Goal: Task Accomplishment & Management: Use online tool/utility

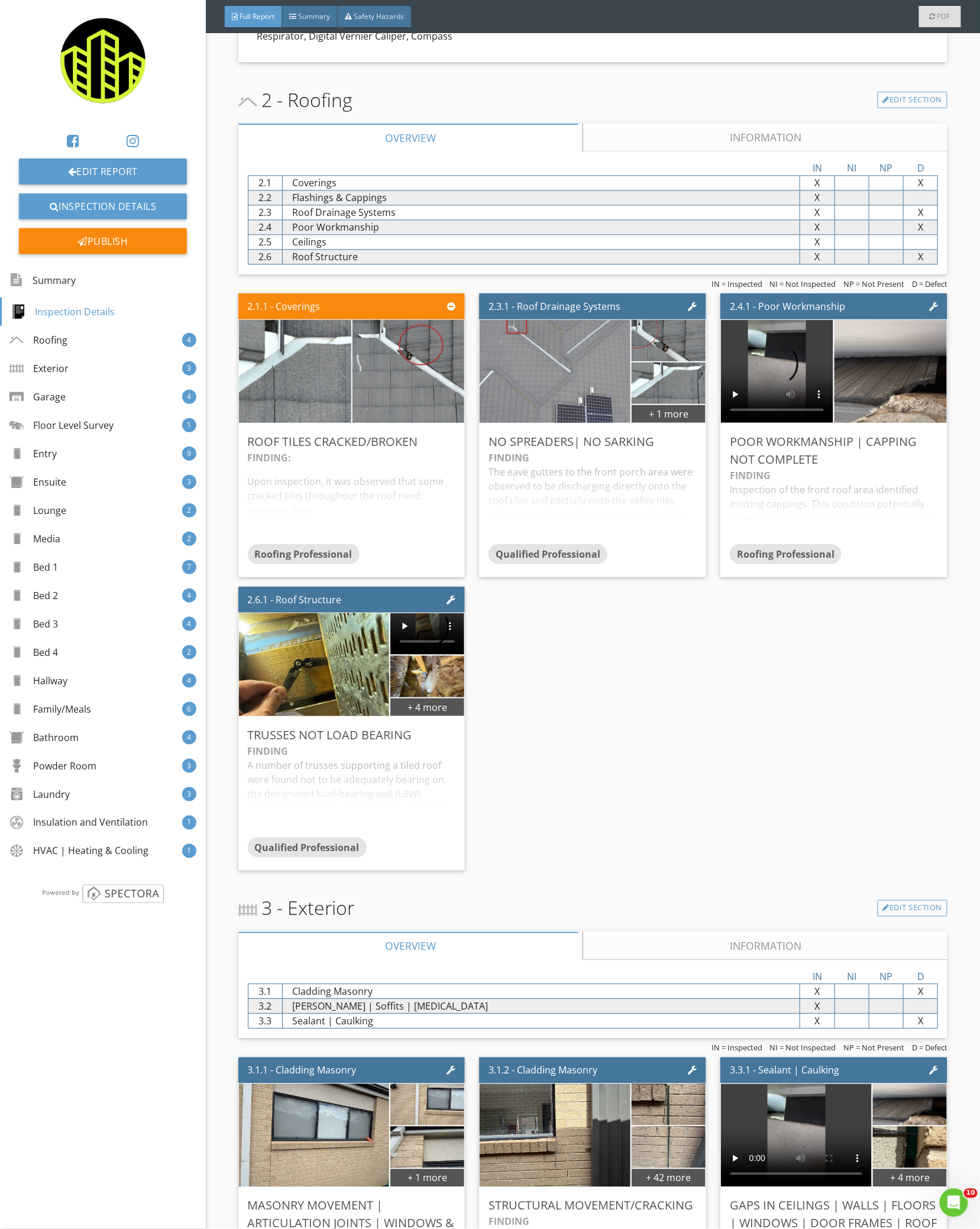
scroll to position [710, 0]
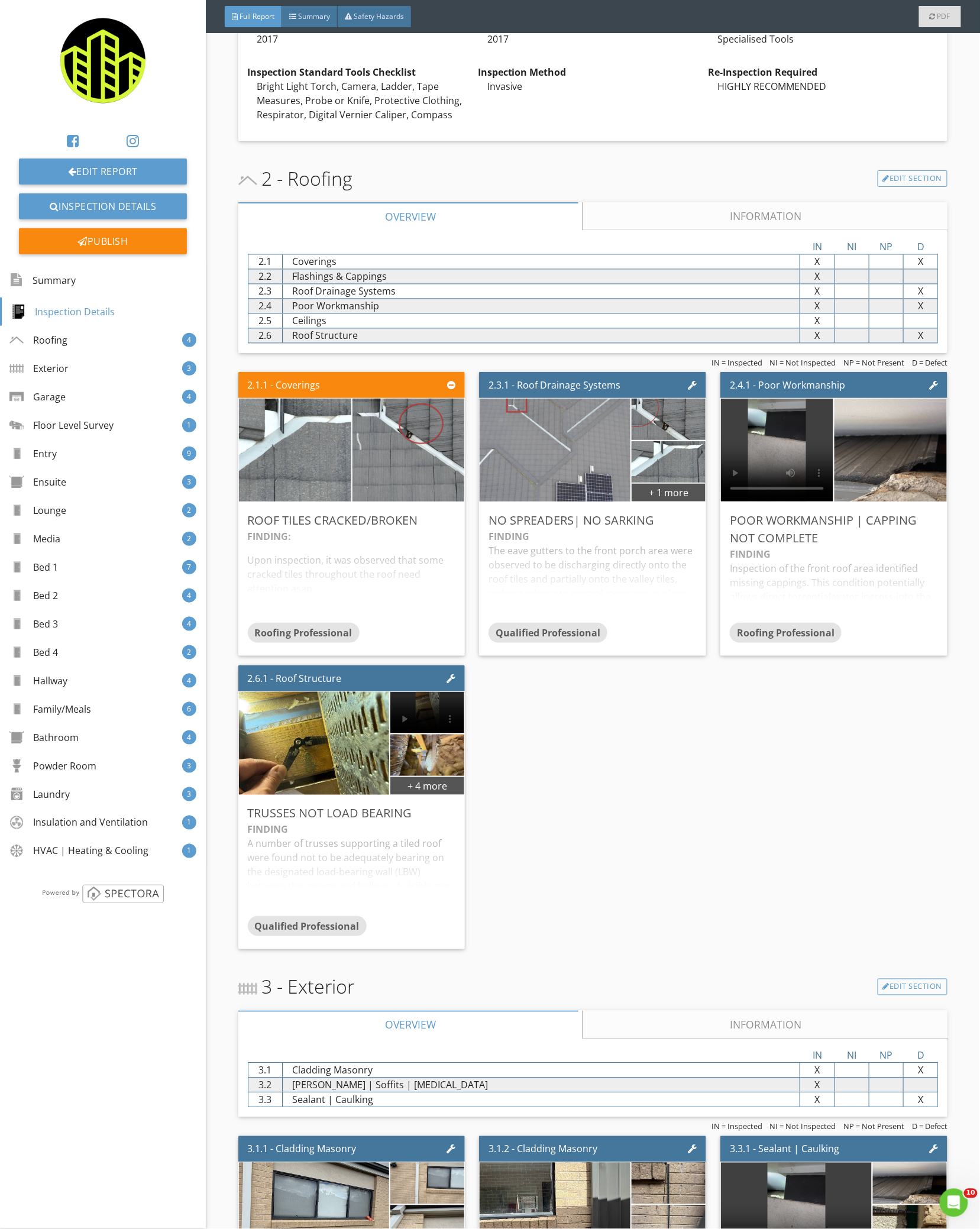
click at [620, 669] on div "2.1.1 - Coverings Roof Tiles Cracked/Broken FINDING: Upon inspection, it was ob…" at bounding box center [593, 660] width 710 height 586
click at [634, 634] on div "Qualified Professional" at bounding box center [592, 635] width 208 height 24
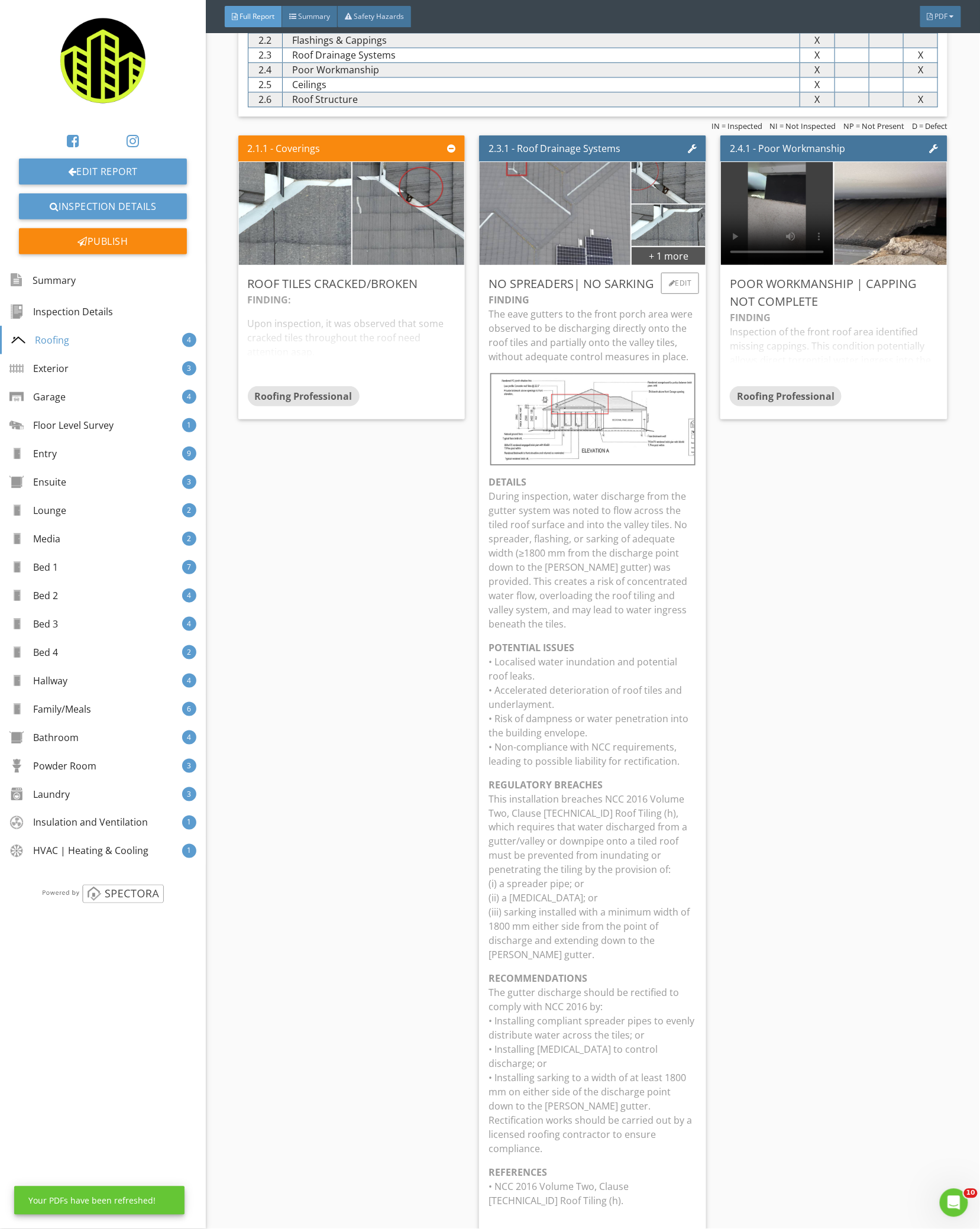
scroll to position [1024, 0]
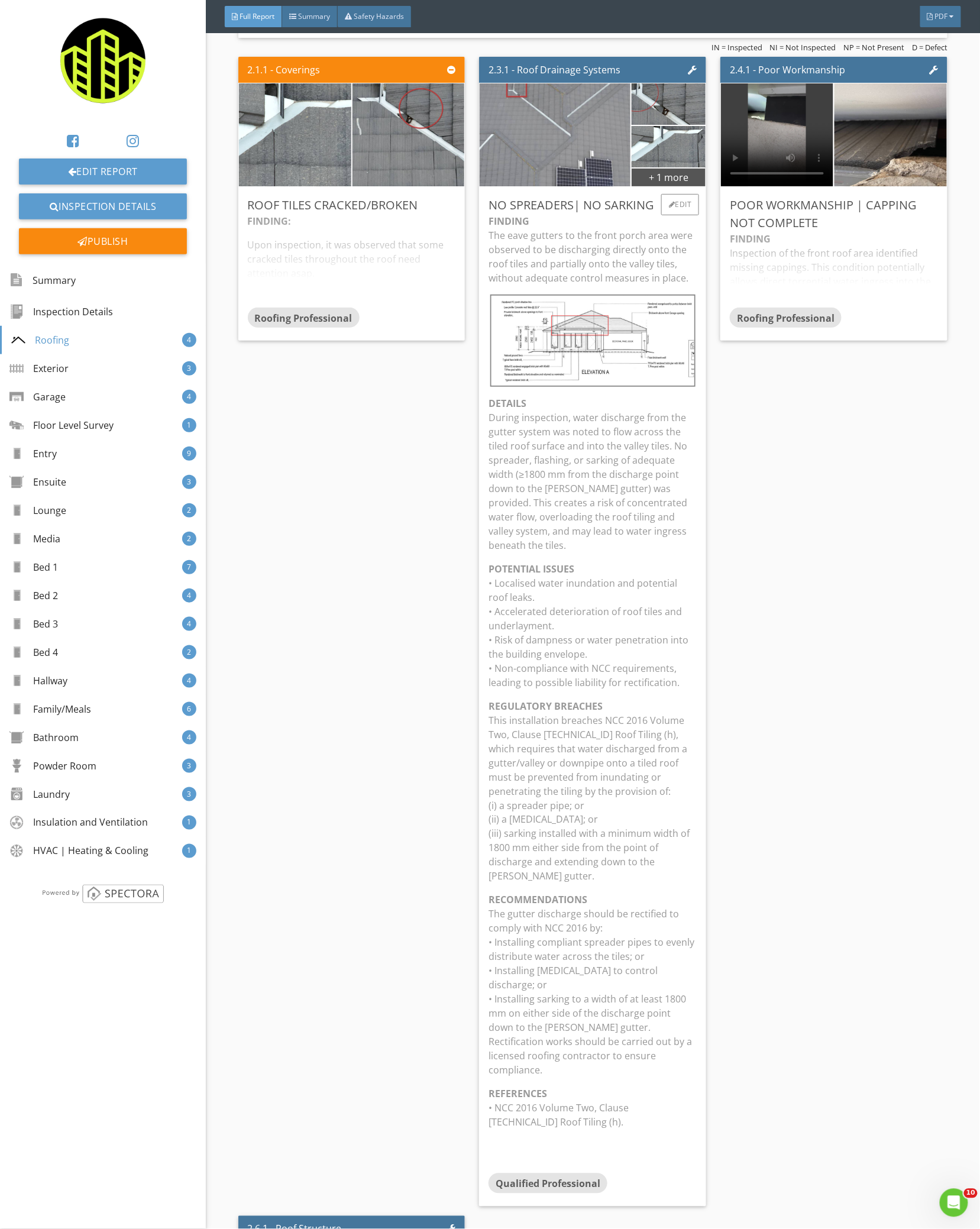
click at [544, 431] on p "DETAILS During inspection, water discharge from the gutter system was noted to …" at bounding box center [592, 474] width 208 height 156
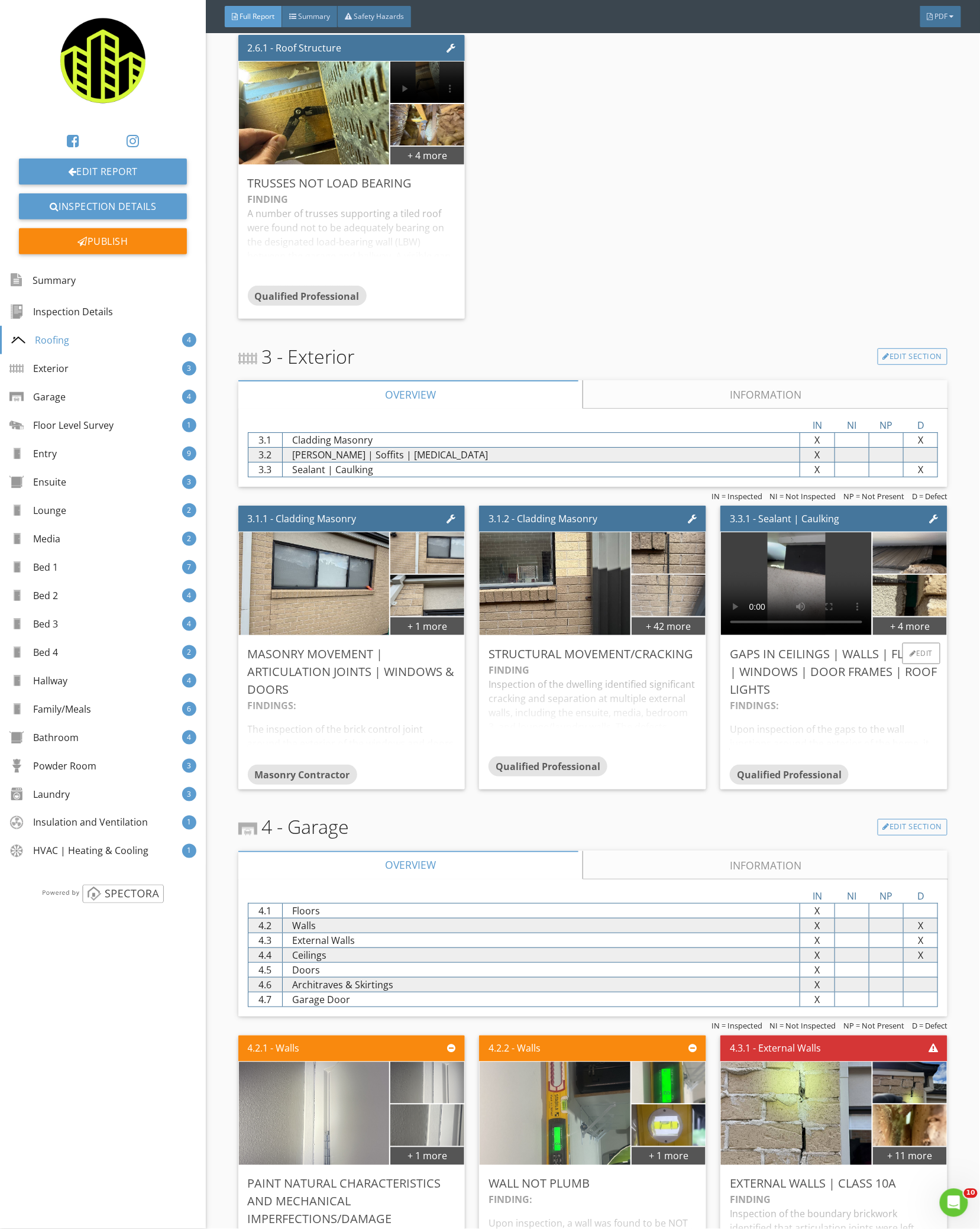
scroll to position [1419, 0]
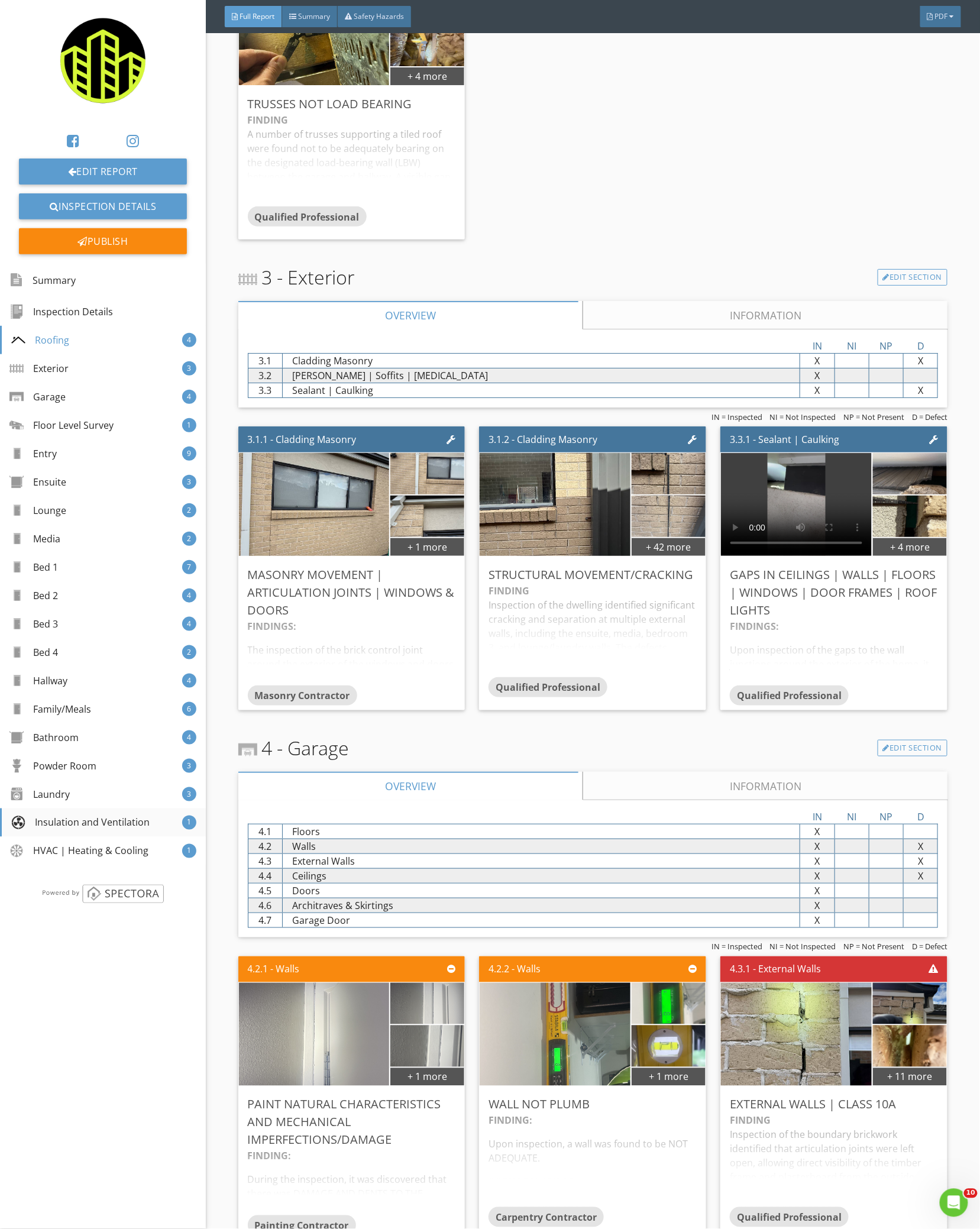
click at [98, 811] on div "Insulation and Ventilation 1" at bounding box center [103, 822] width 206 height 29
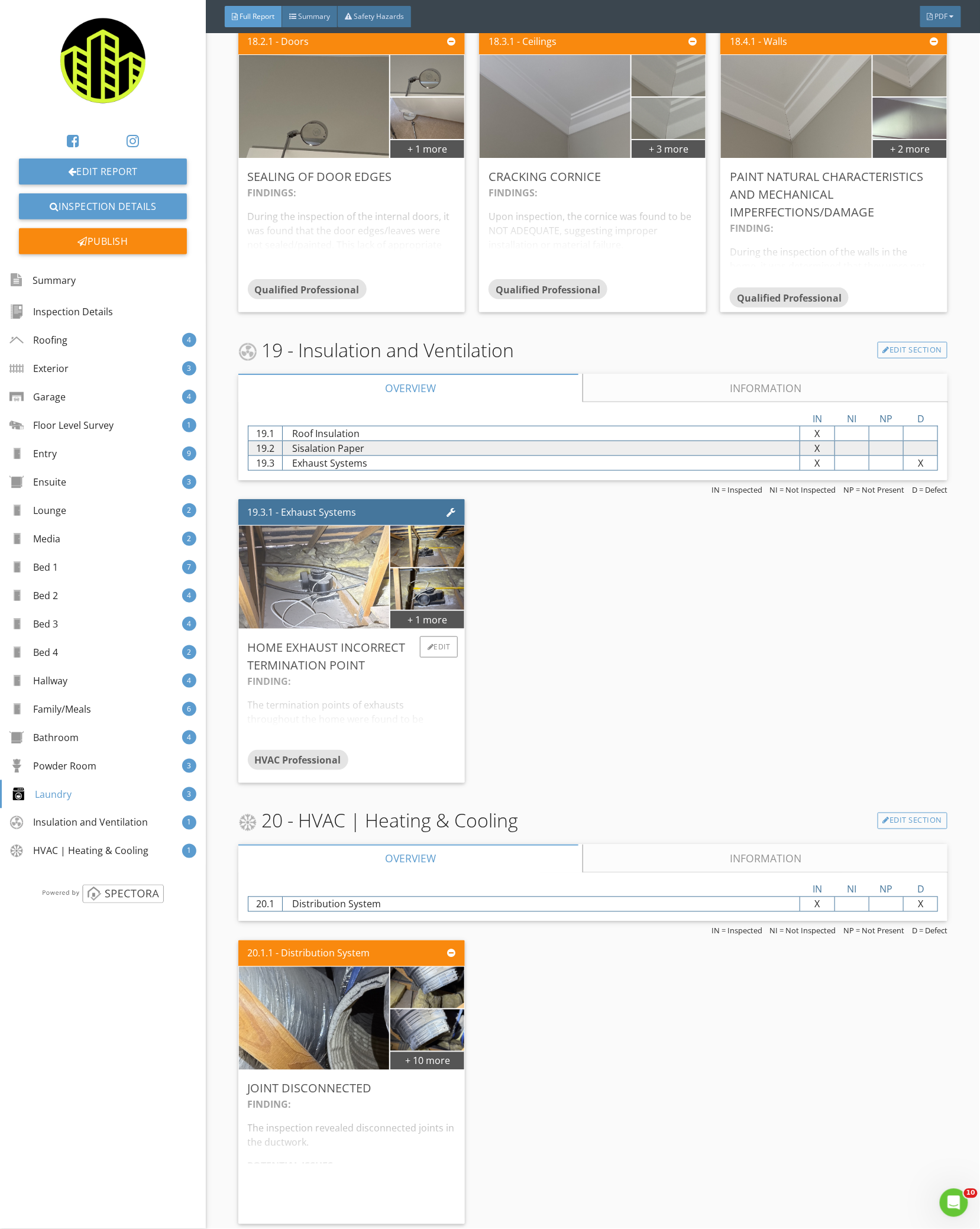
click at [331, 565] on img at bounding box center [314, 577] width 343 height 257
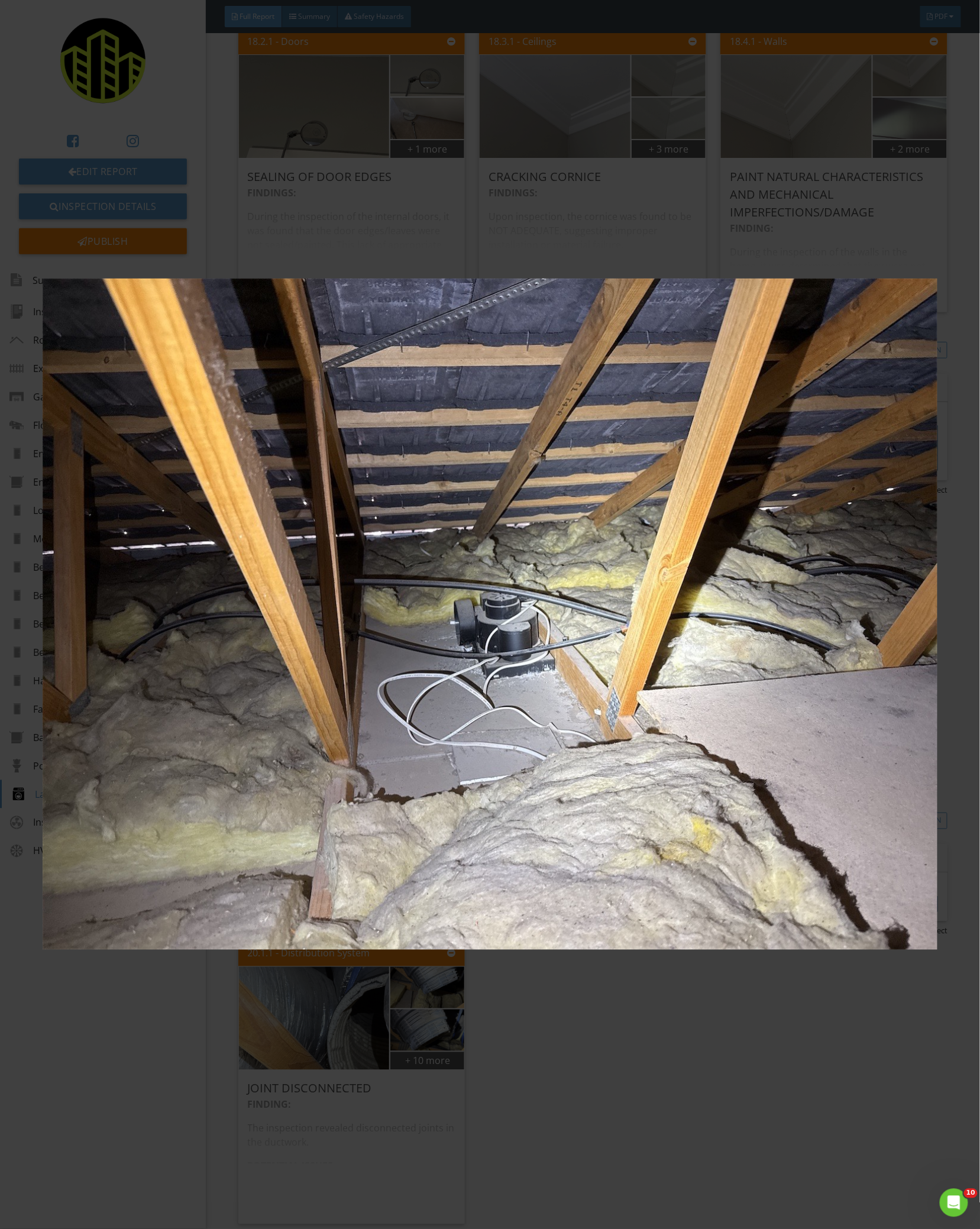
click at [331, 565] on img at bounding box center [490, 614] width 895 height 1131
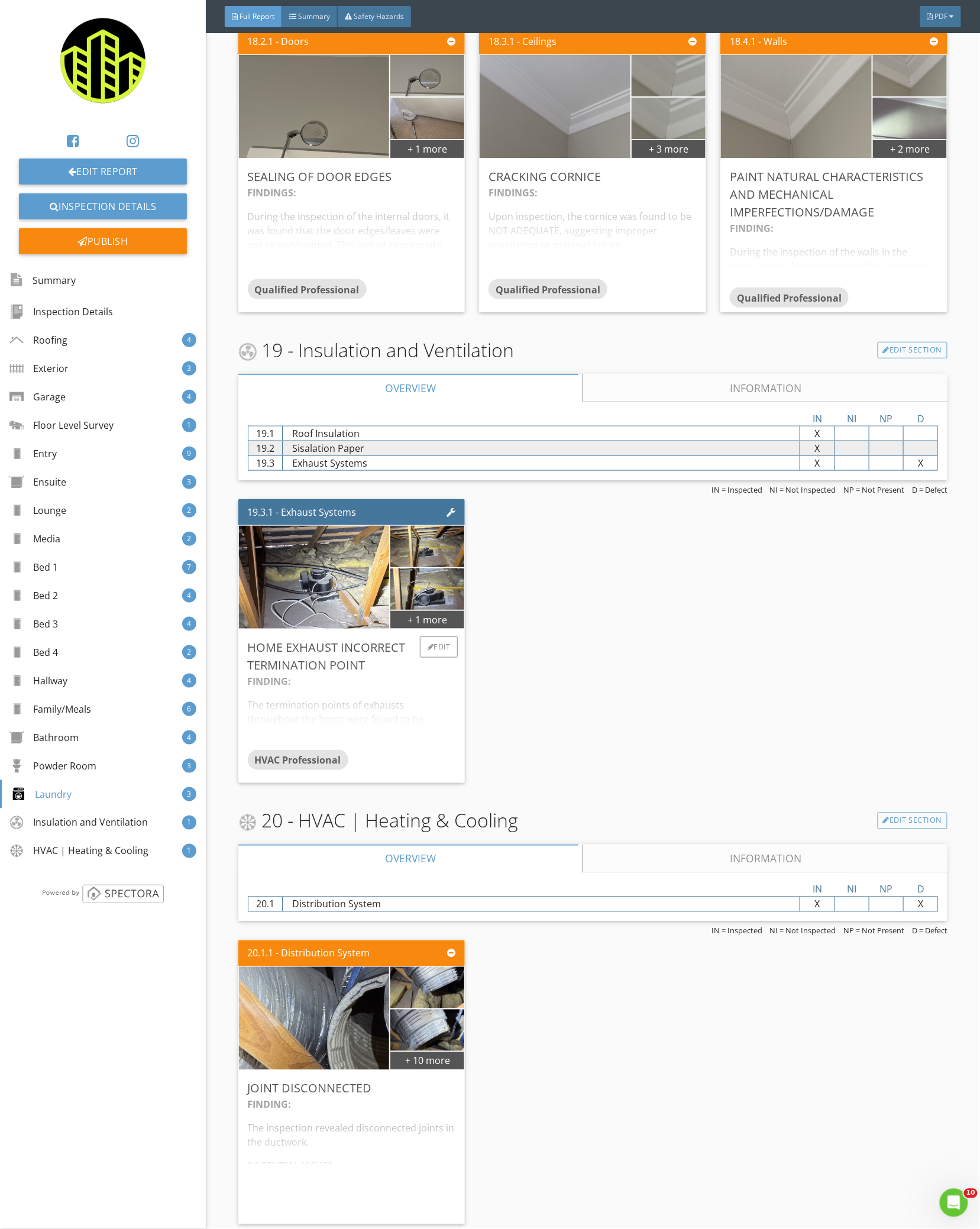
click at [374, 714] on div "FINDING: The termination points of exhausts throughout the home were found to b…" at bounding box center [351, 712] width 208 height 76
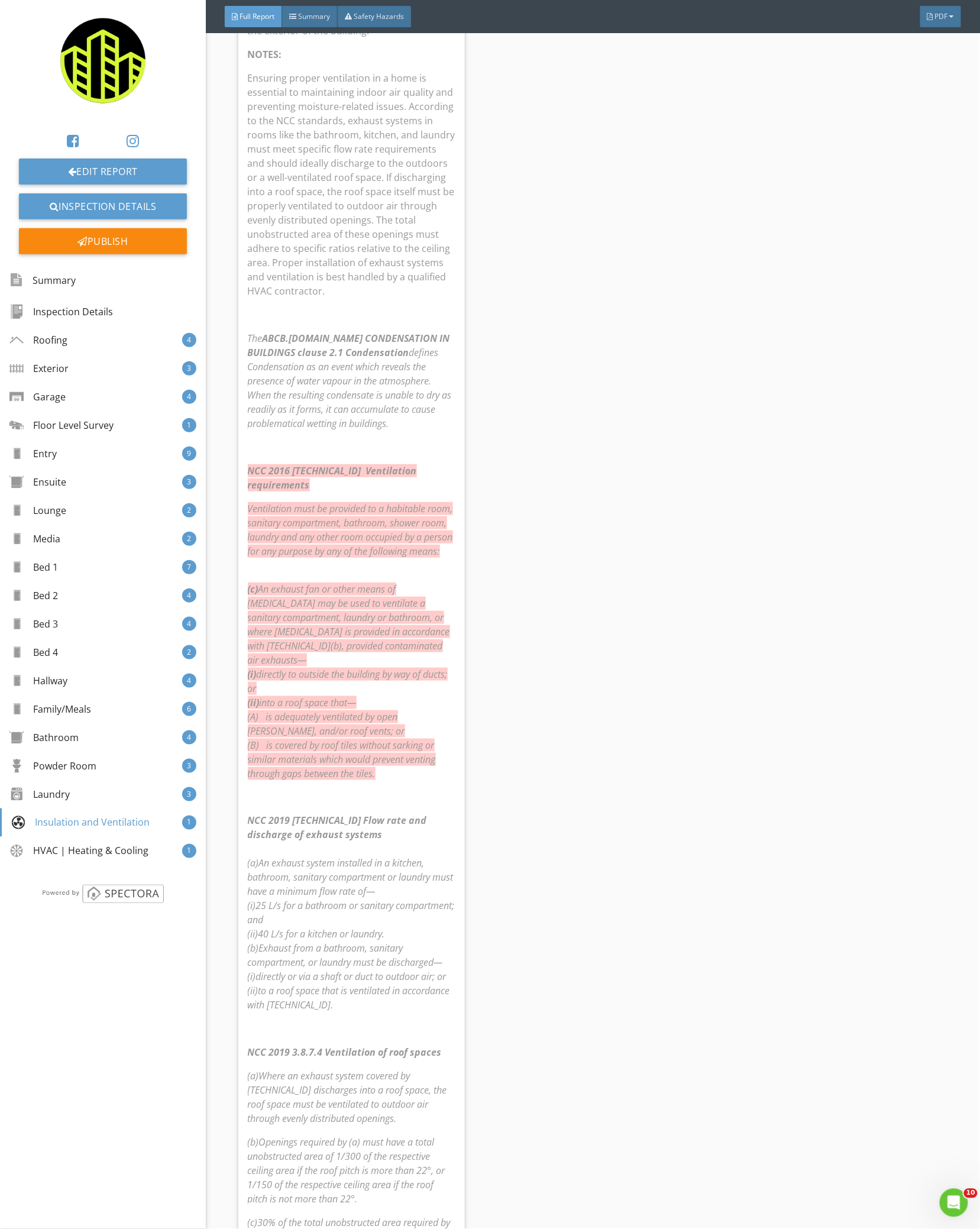
scroll to position [14589, 0]
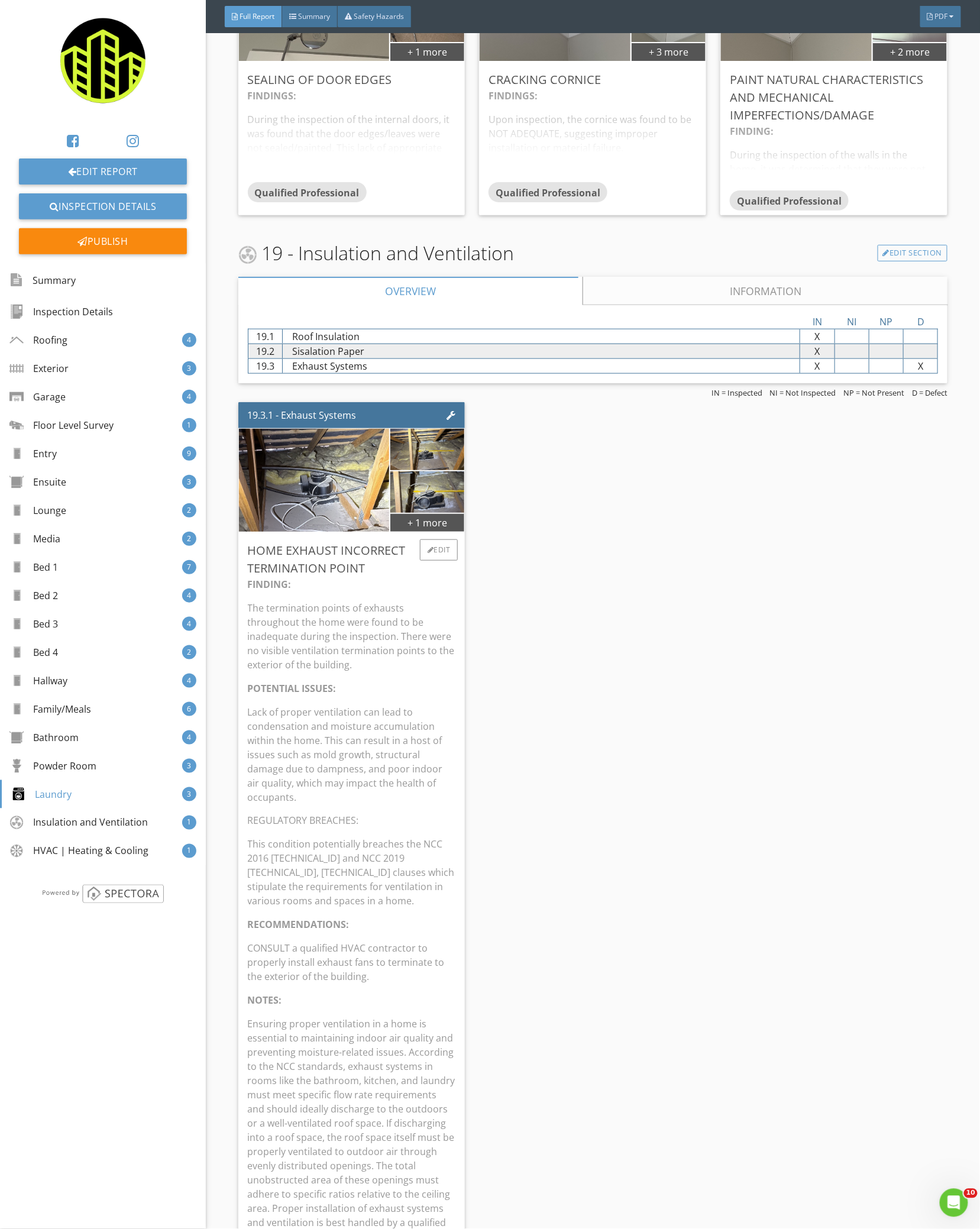
click at [398, 649] on p "The termination points of exhausts throughout the home were found to be inadequ…" at bounding box center [351, 636] width 208 height 71
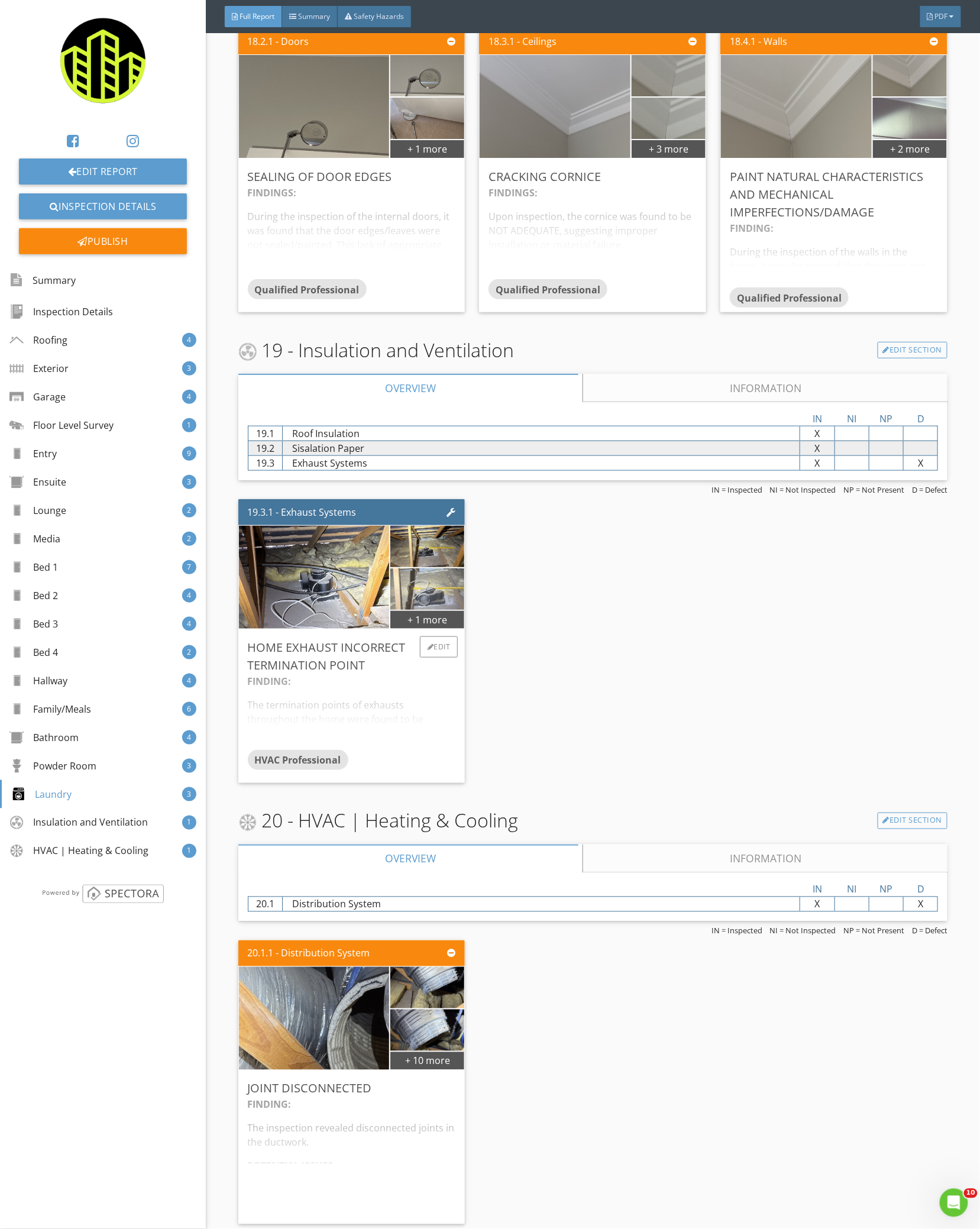
click at [438, 570] on img at bounding box center [427, 590] width 78 height 104
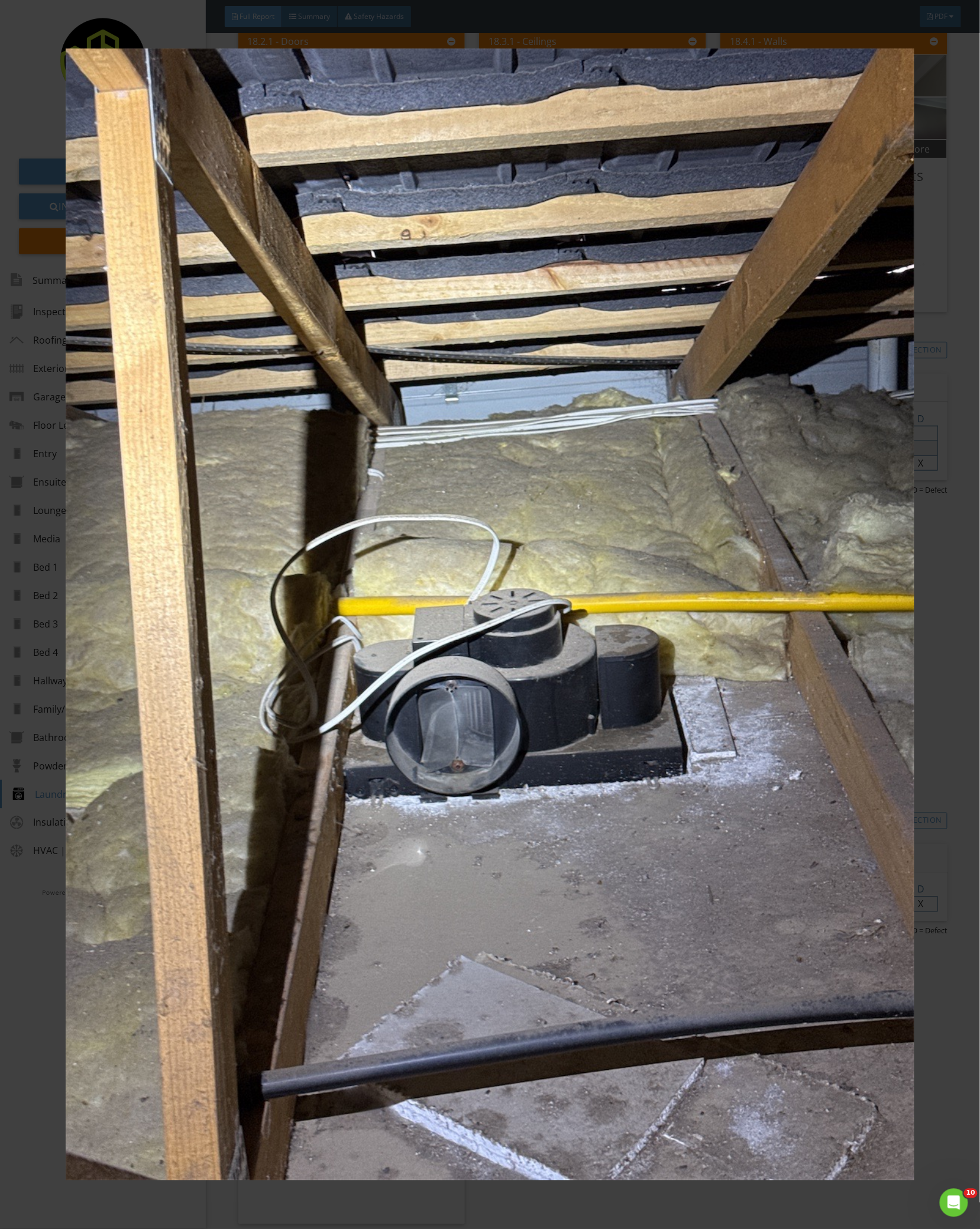
click at [438, 570] on img at bounding box center [490, 614] width 895 height 1131
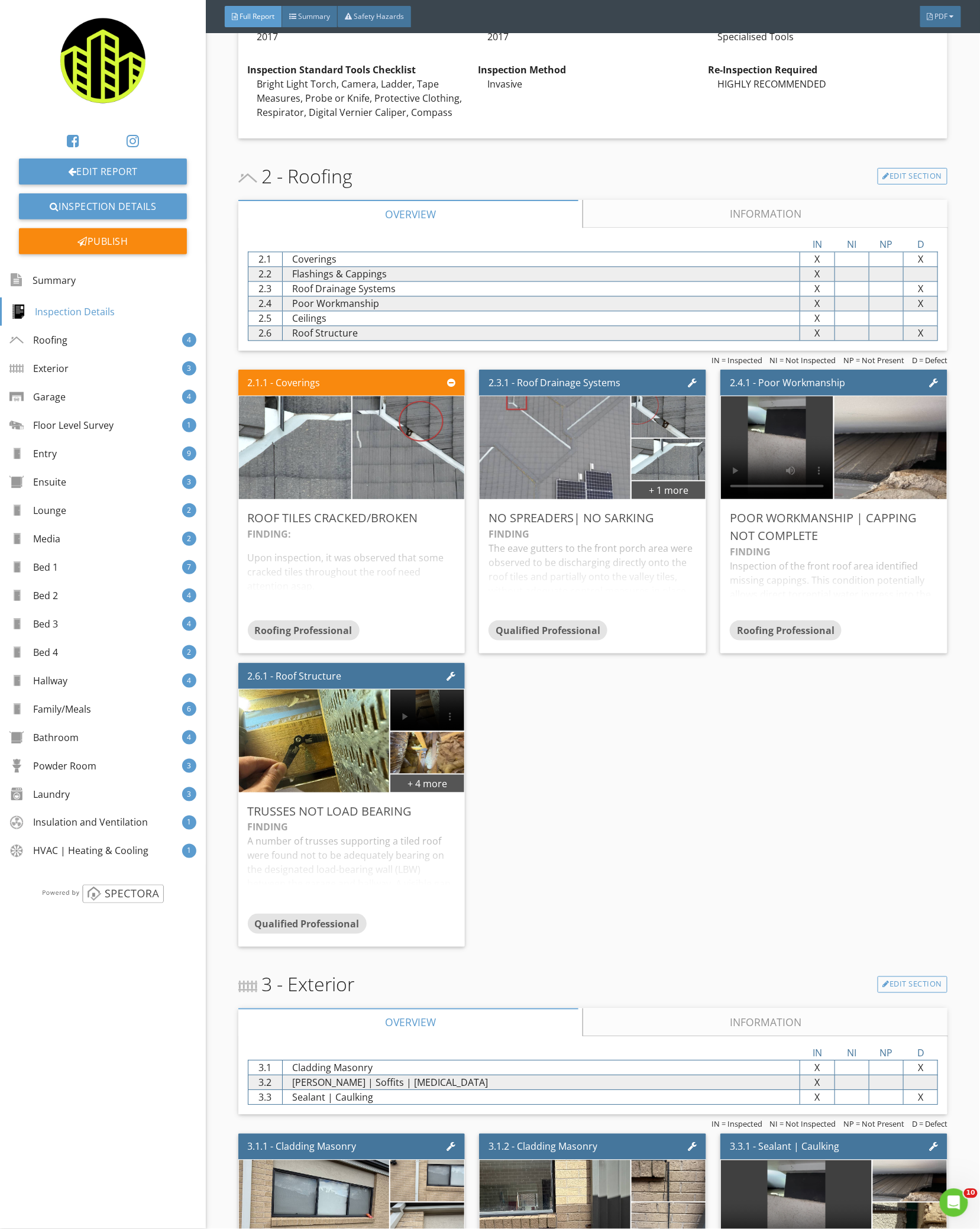
scroll to position [791, 0]
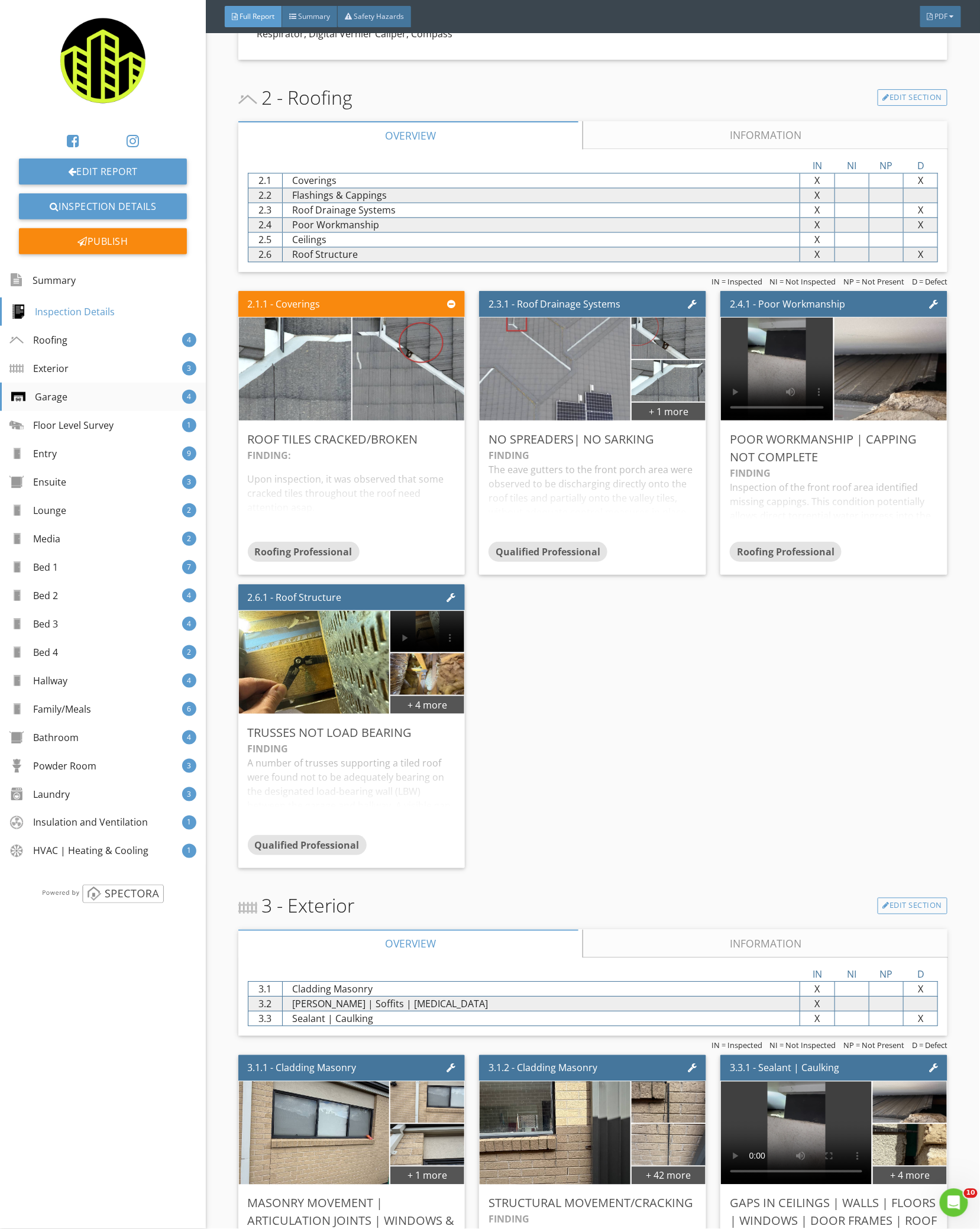
click at [89, 404] on div "Garage 4" at bounding box center [103, 396] width 206 height 29
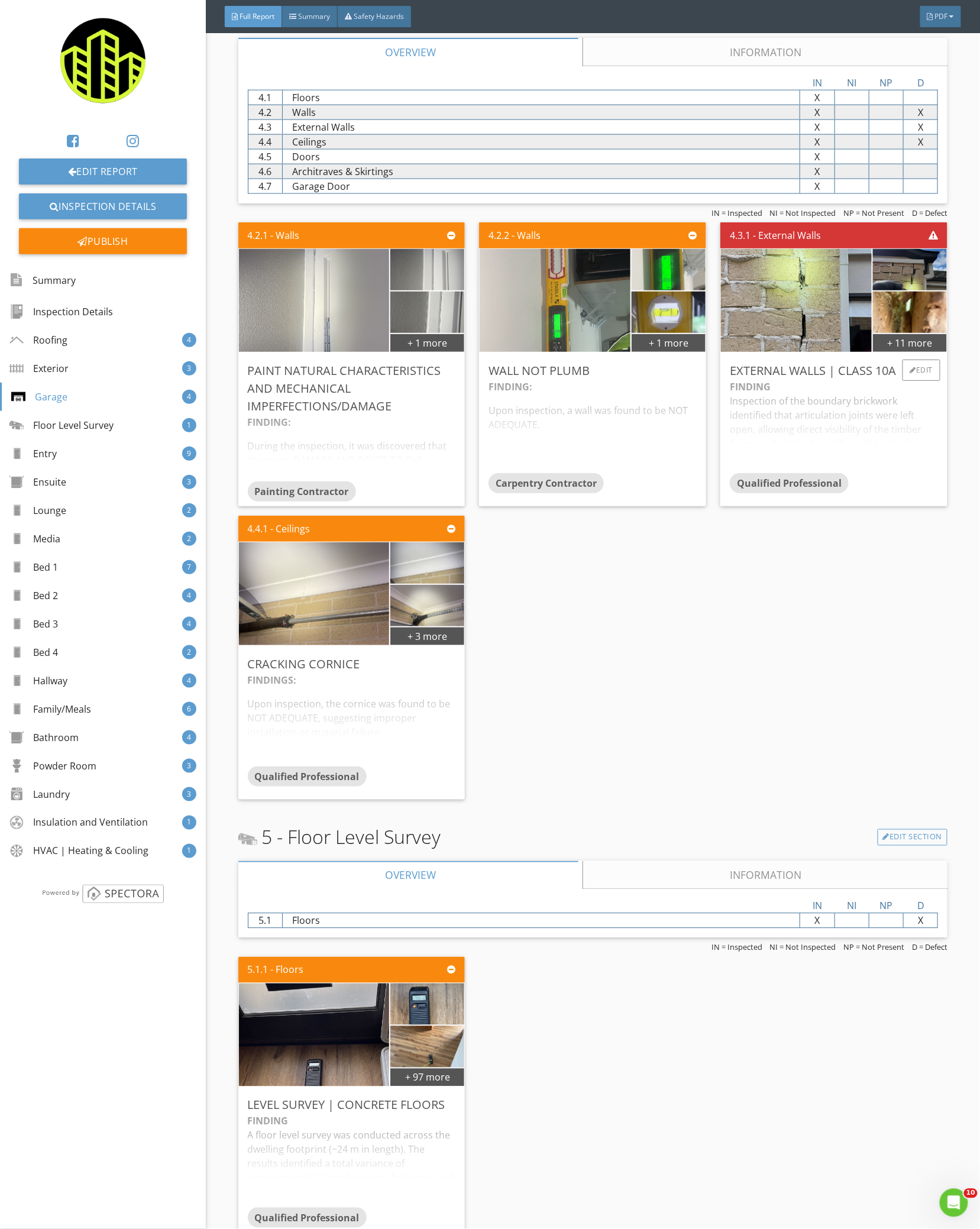
click at [774, 403] on div "FINDING Inspection of the boundary brickwork identified that articulation joint…" at bounding box center [833, 426] width 208 height 94
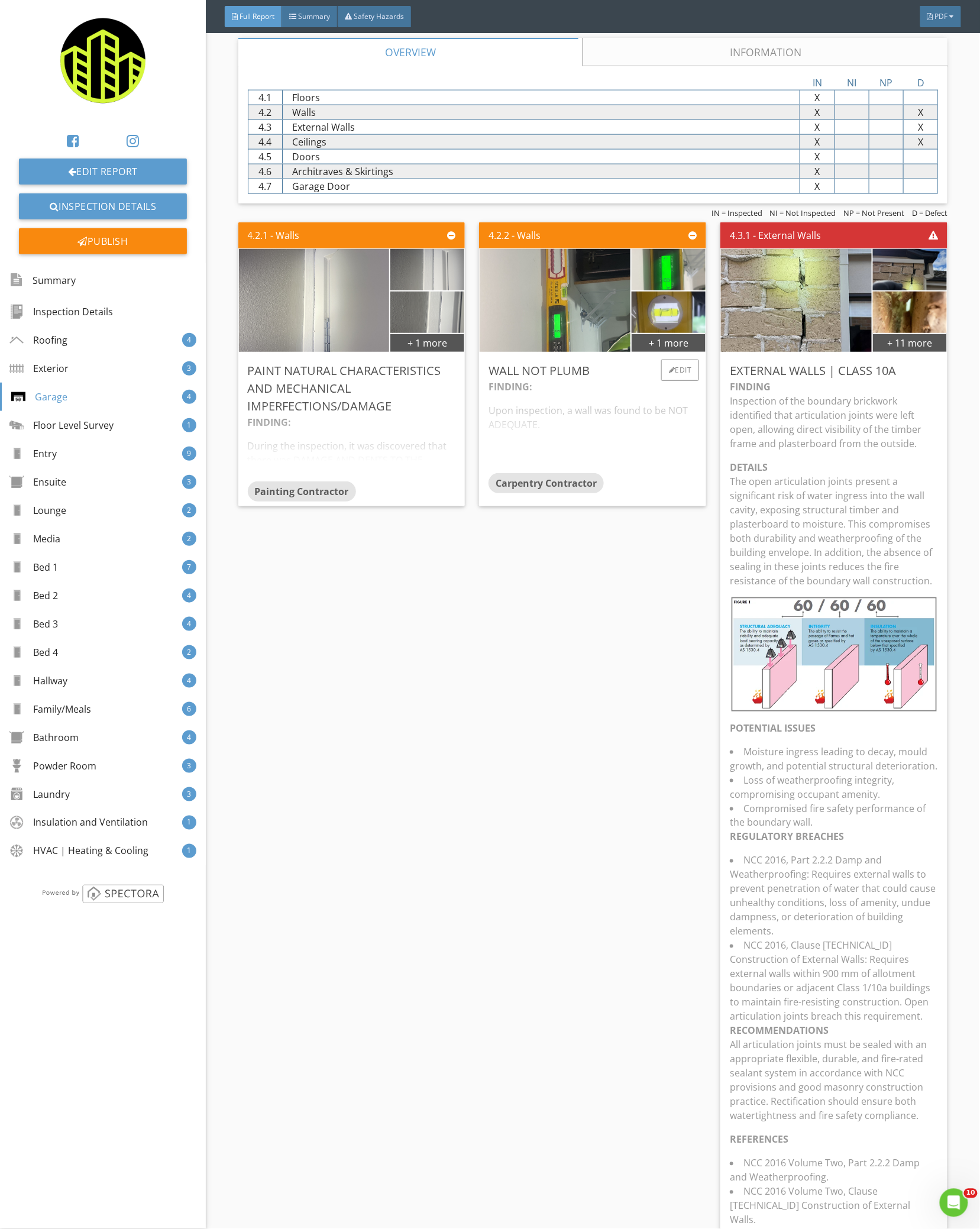
click at [573, 408] on div "FINDING: Upon inspection, a wall was found to be NOT ADEQUATE. POTENTIAL ISSUES…" at bounding box center [592, 426] width 208 height 94
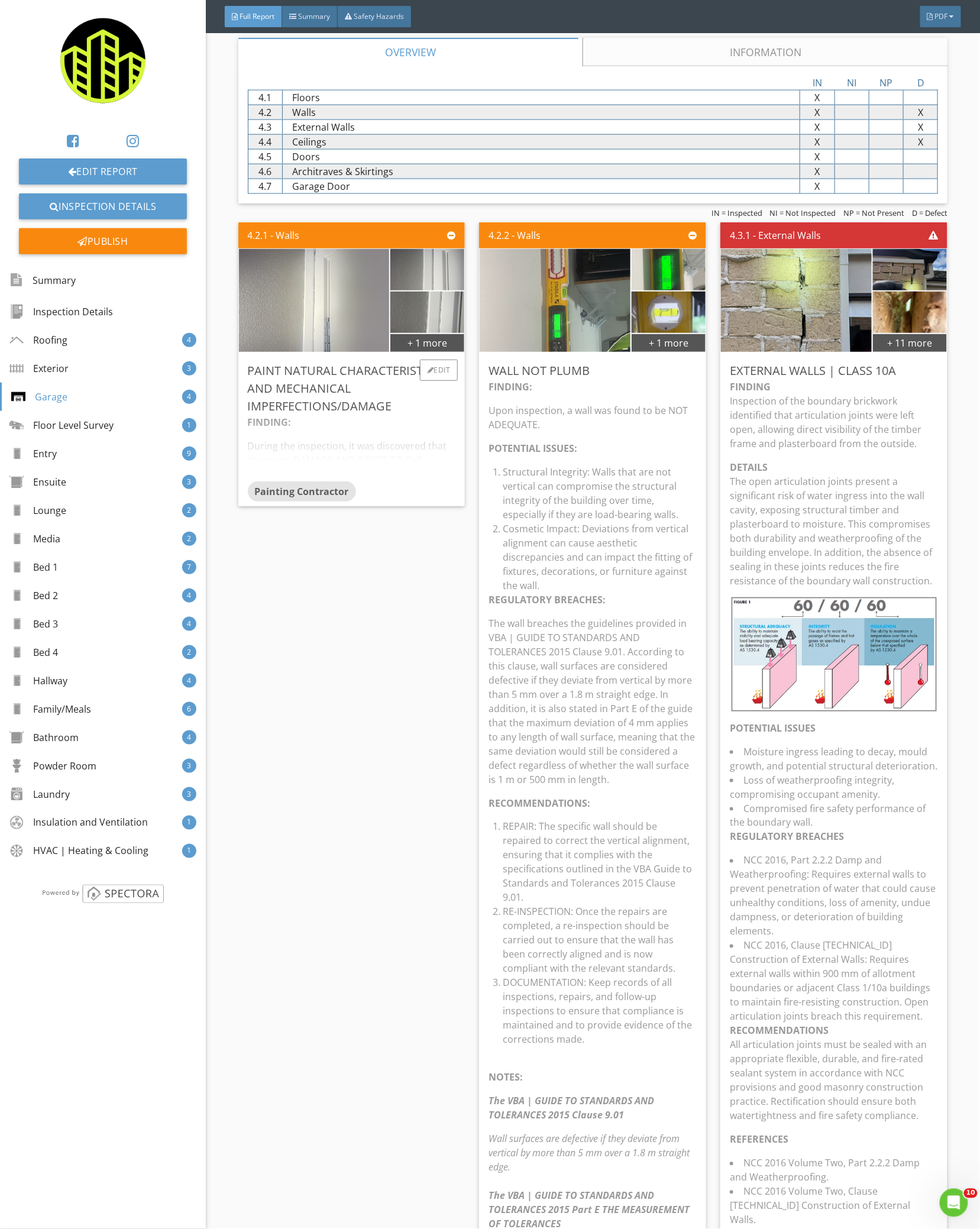
click at [352, 400] on div "Paint Natural characteristics and mechanical imperfections/damage" at bounding box center [351, 388] width 208 height 53
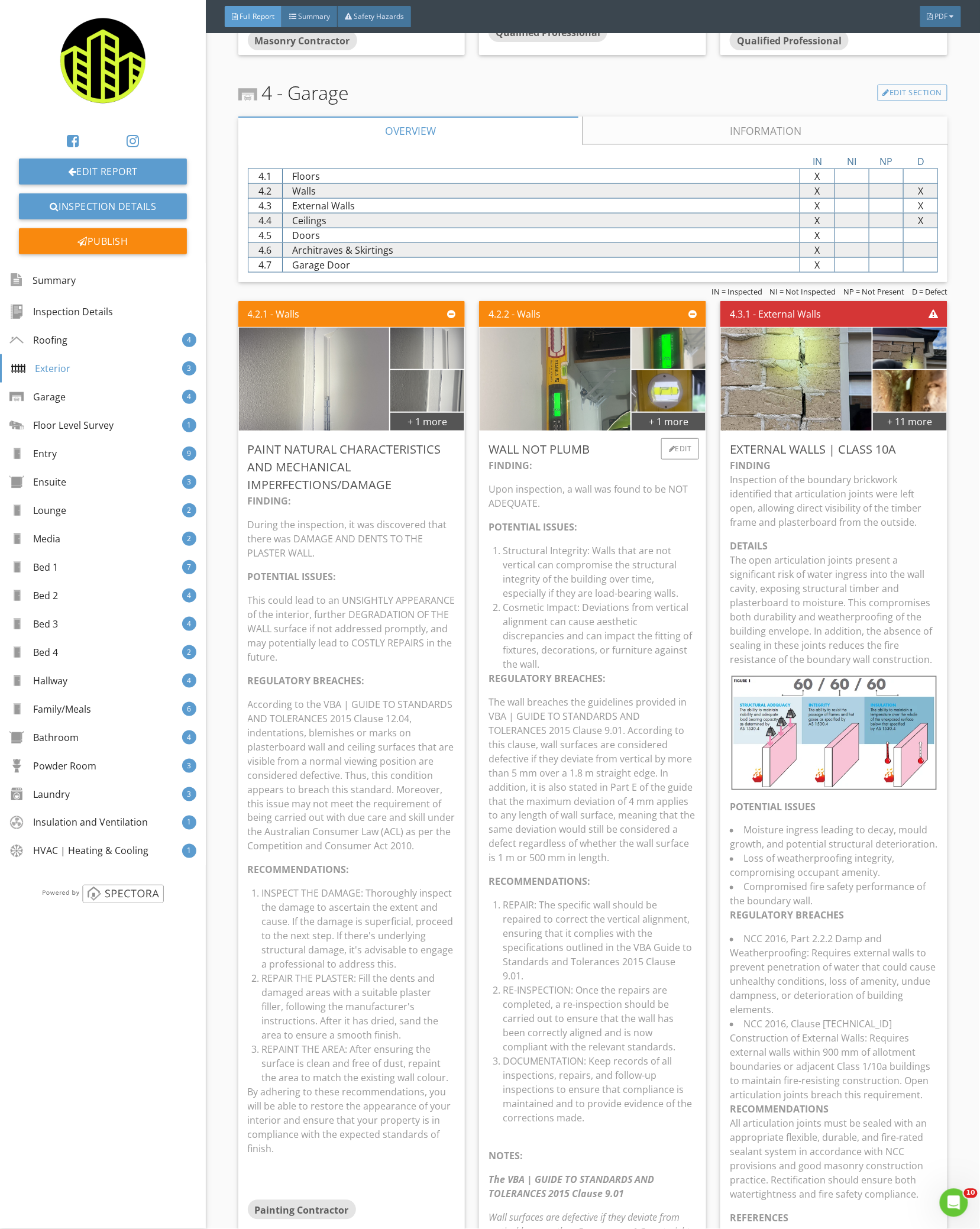
scroll to position [1995, 0]
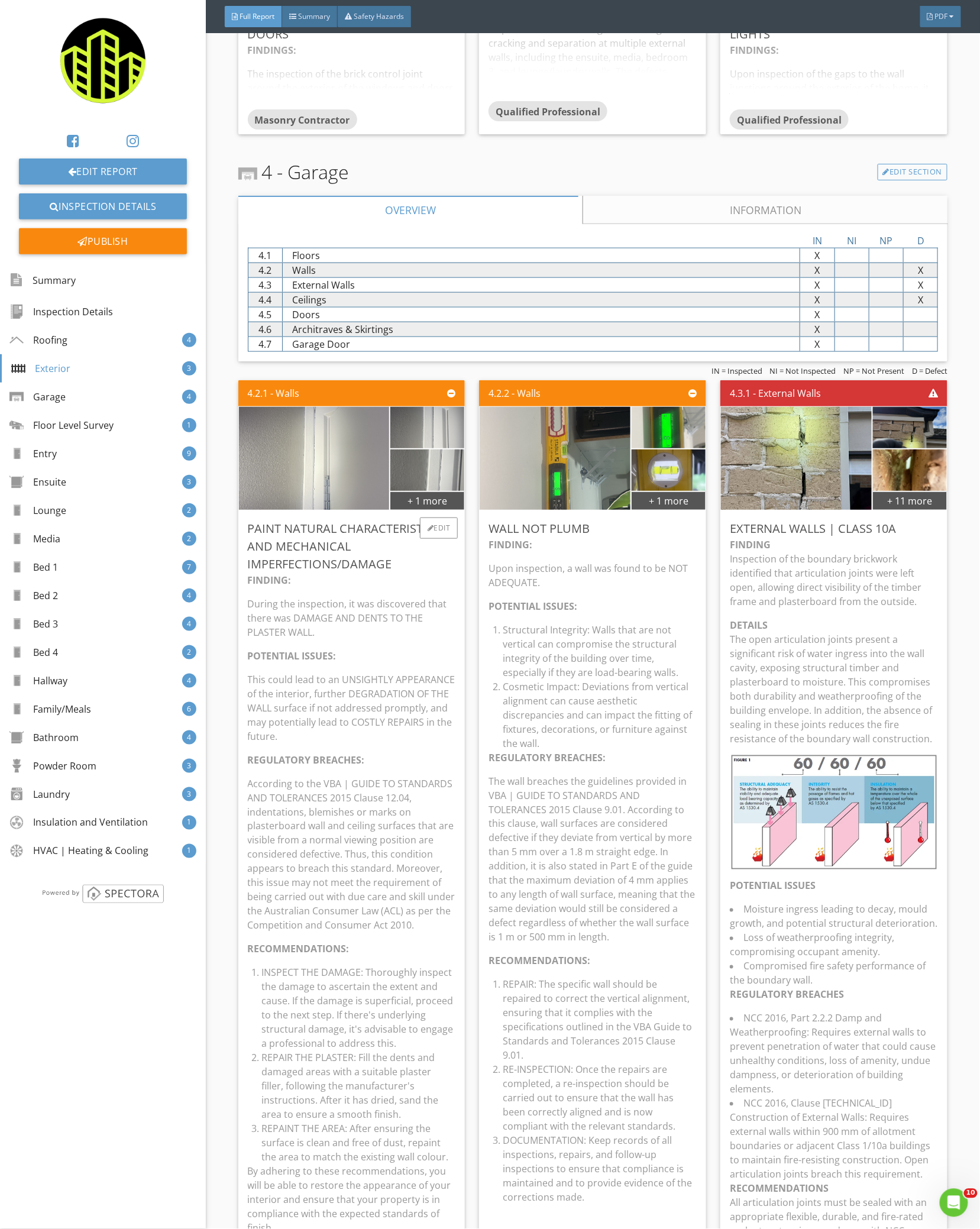
click at [401, 649] on p "POTENTIAL ISSUES:" at bounding box center [351, 655] width 208 height 14
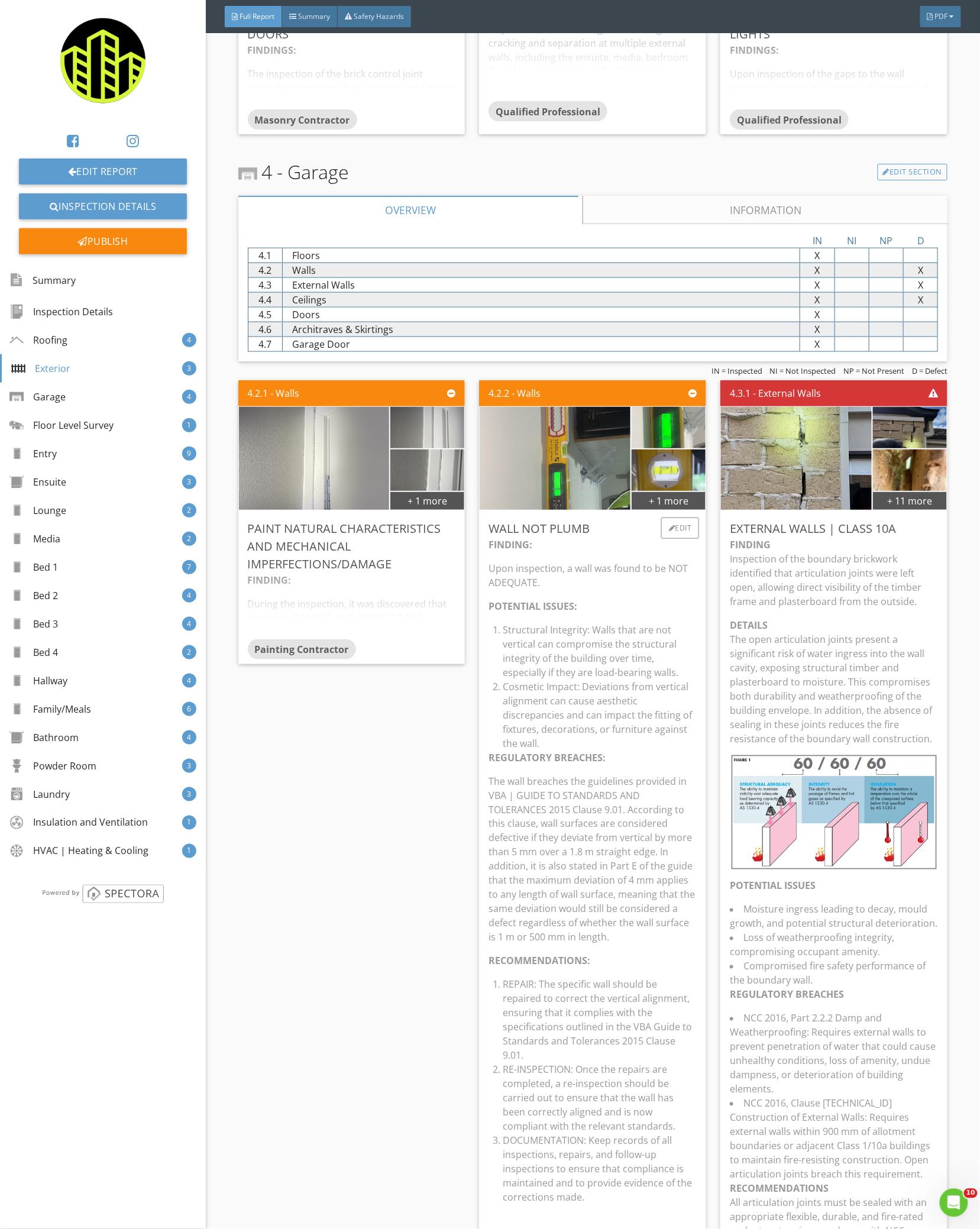
click at [573, 638] on li "Structural Integrity: Walls that are not vertical can compromise the structural…" at bounding box center [600, 651] width 194 height 56
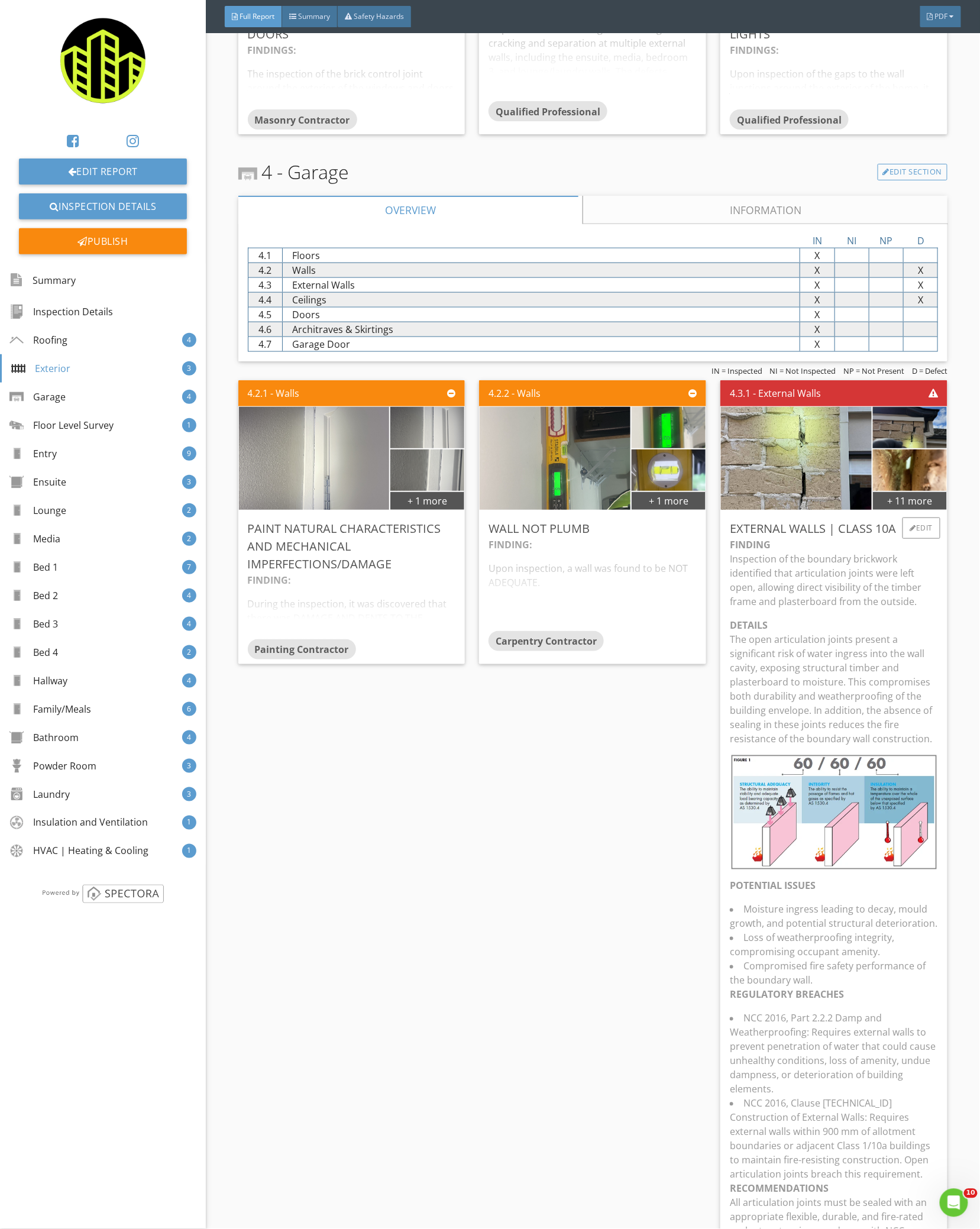
click at [813, 611] on div "FINDING Inspection of the boundary brickwork identified that articulation joint…" at bounding box center [833, 979] width 208 height 882
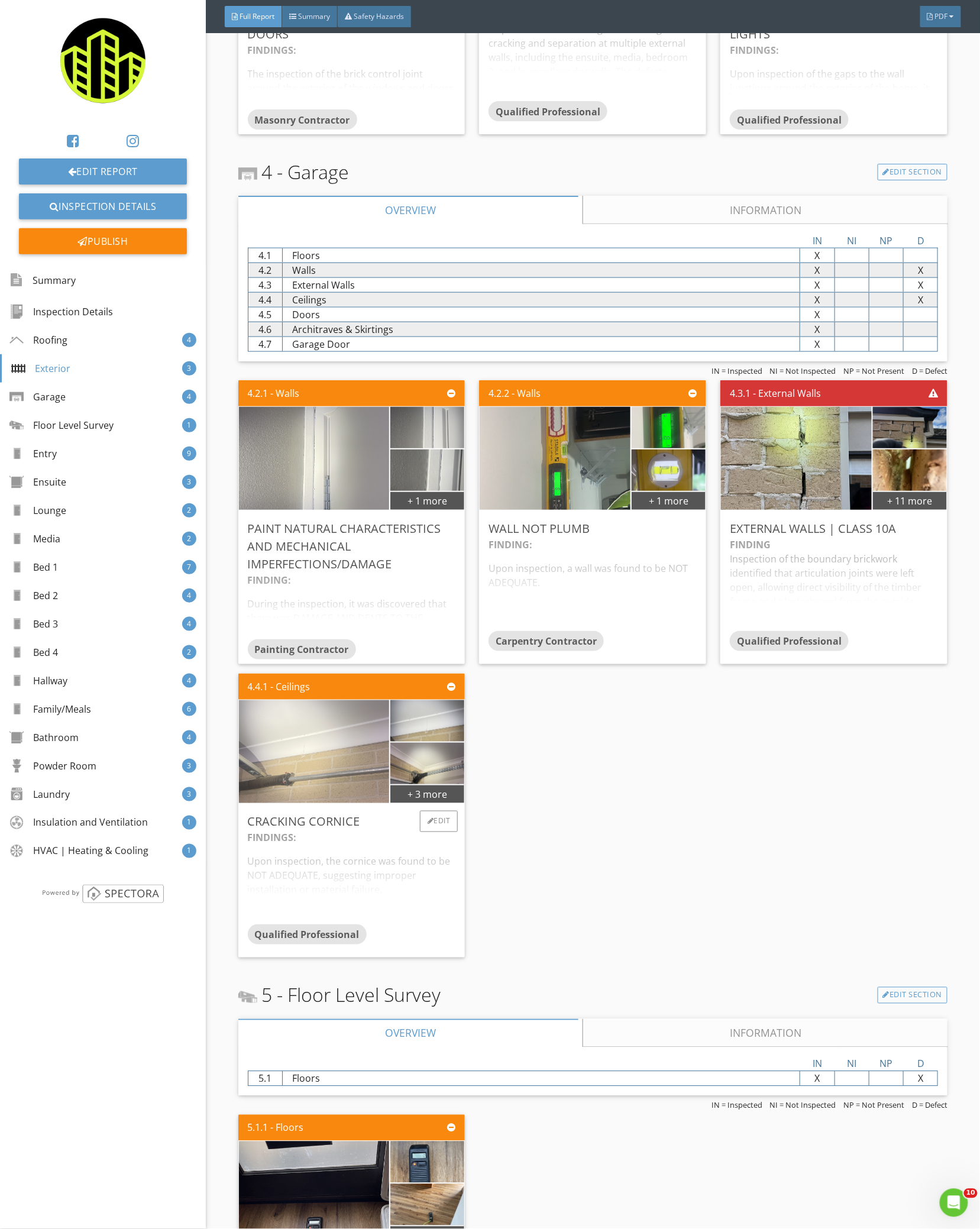
click at [344, 757] on img at bounding box center [314, 752] width 193 height 257
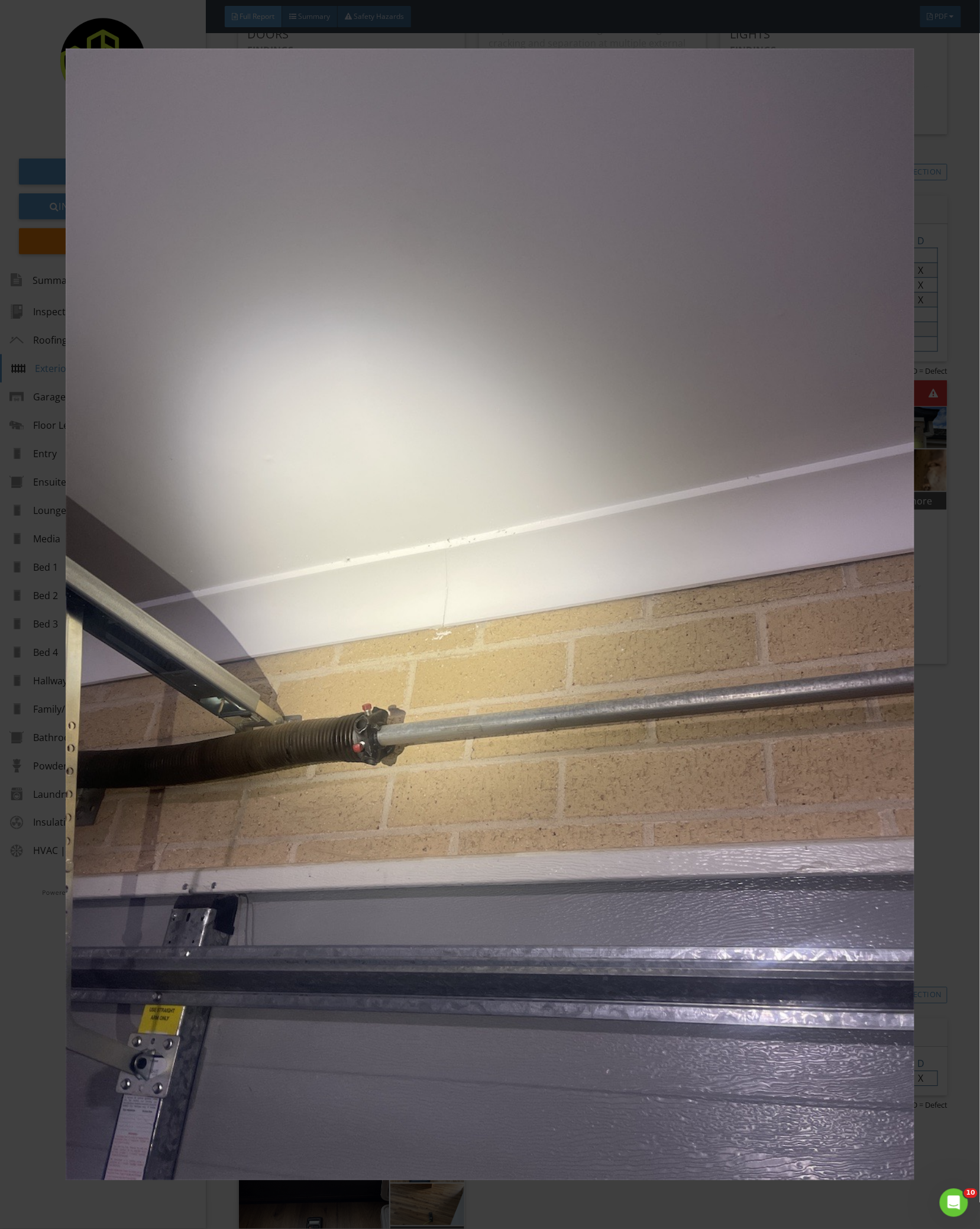
click at [404, 738] on img at bounding box center [490, 614] width 895 height 1131
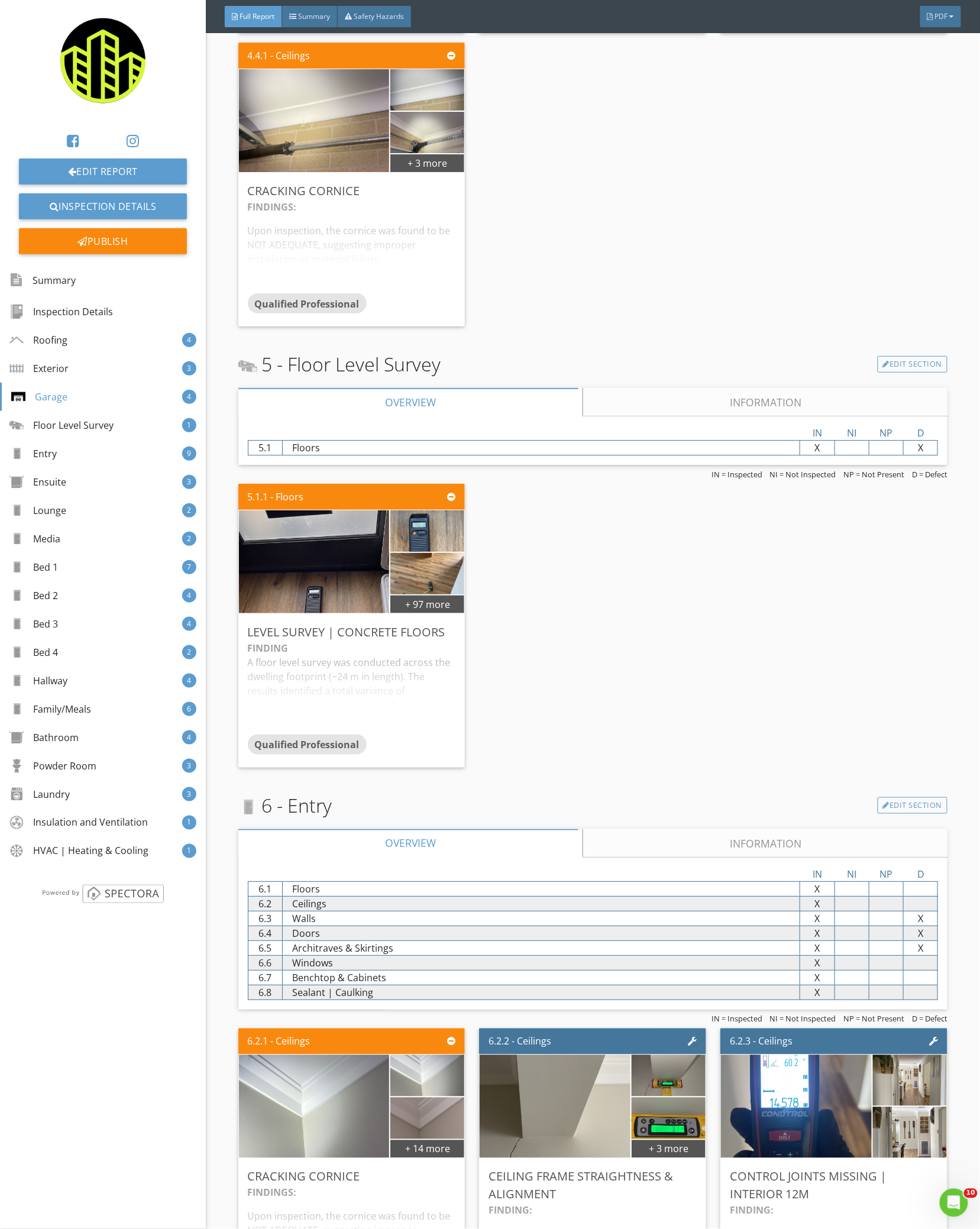
scroll to position [2862, 0]
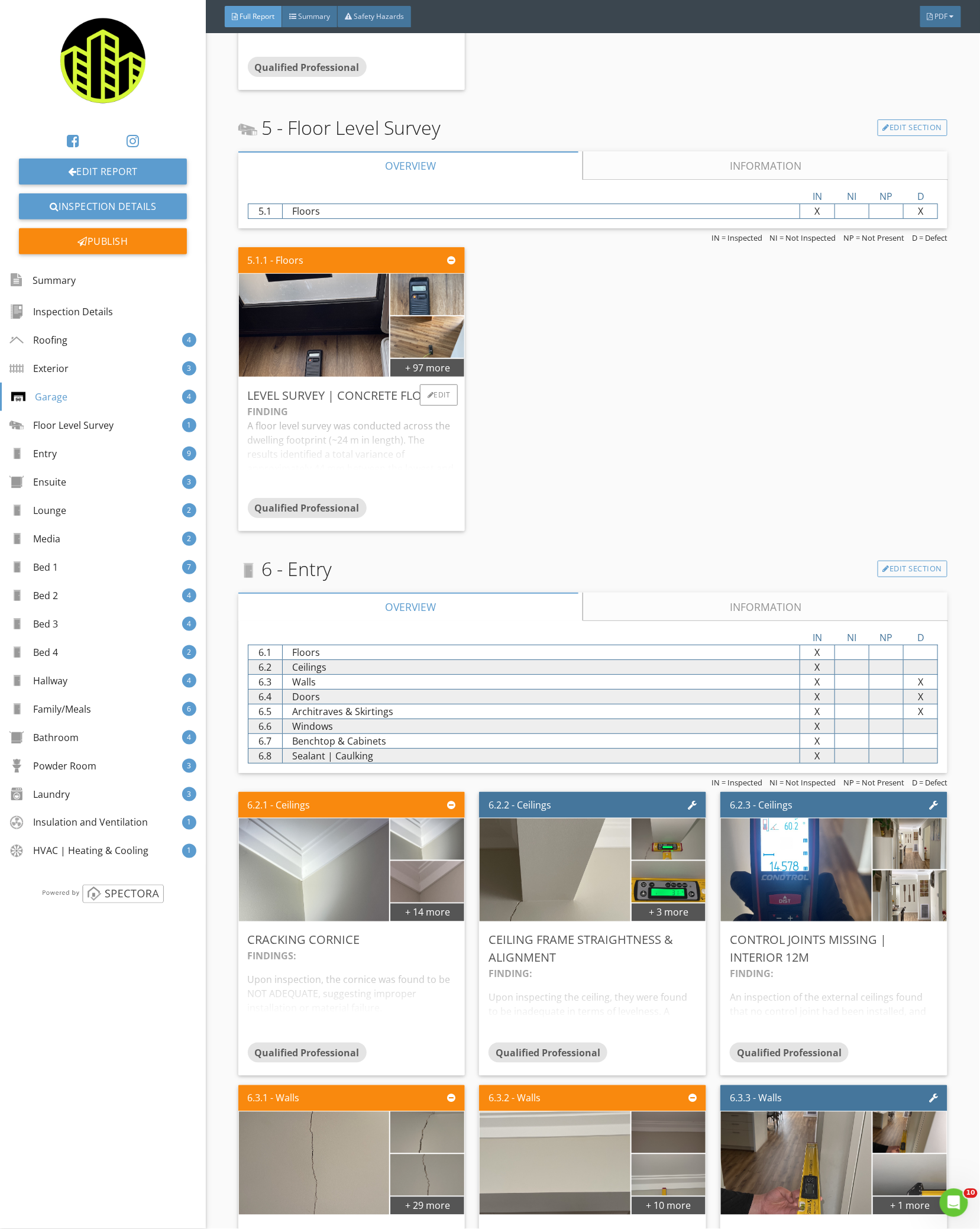
click at [428, 499] on div "Qualified Professional" at bounding box center [351, 510] width 208 height 24
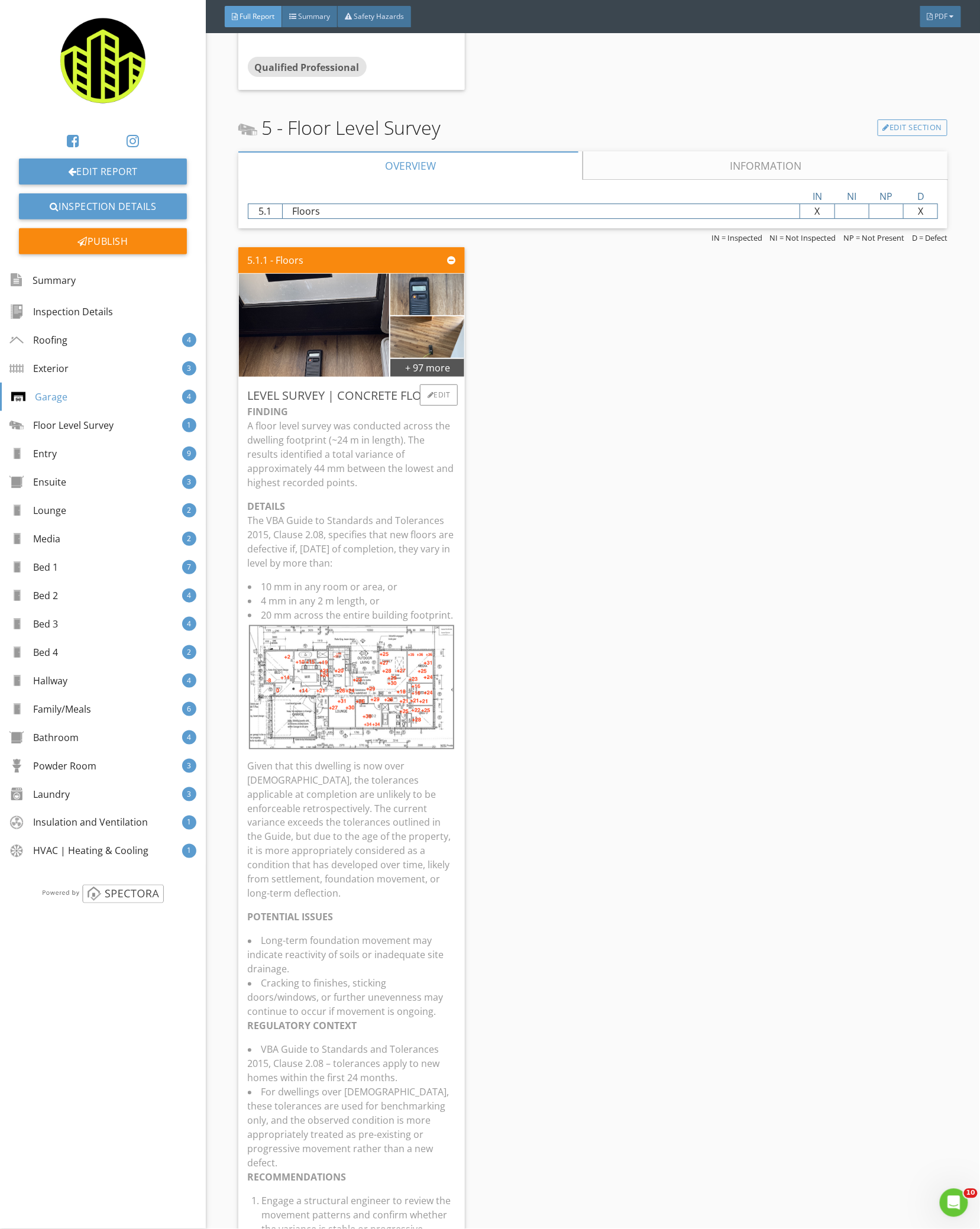
scroll to position [3178, 0]
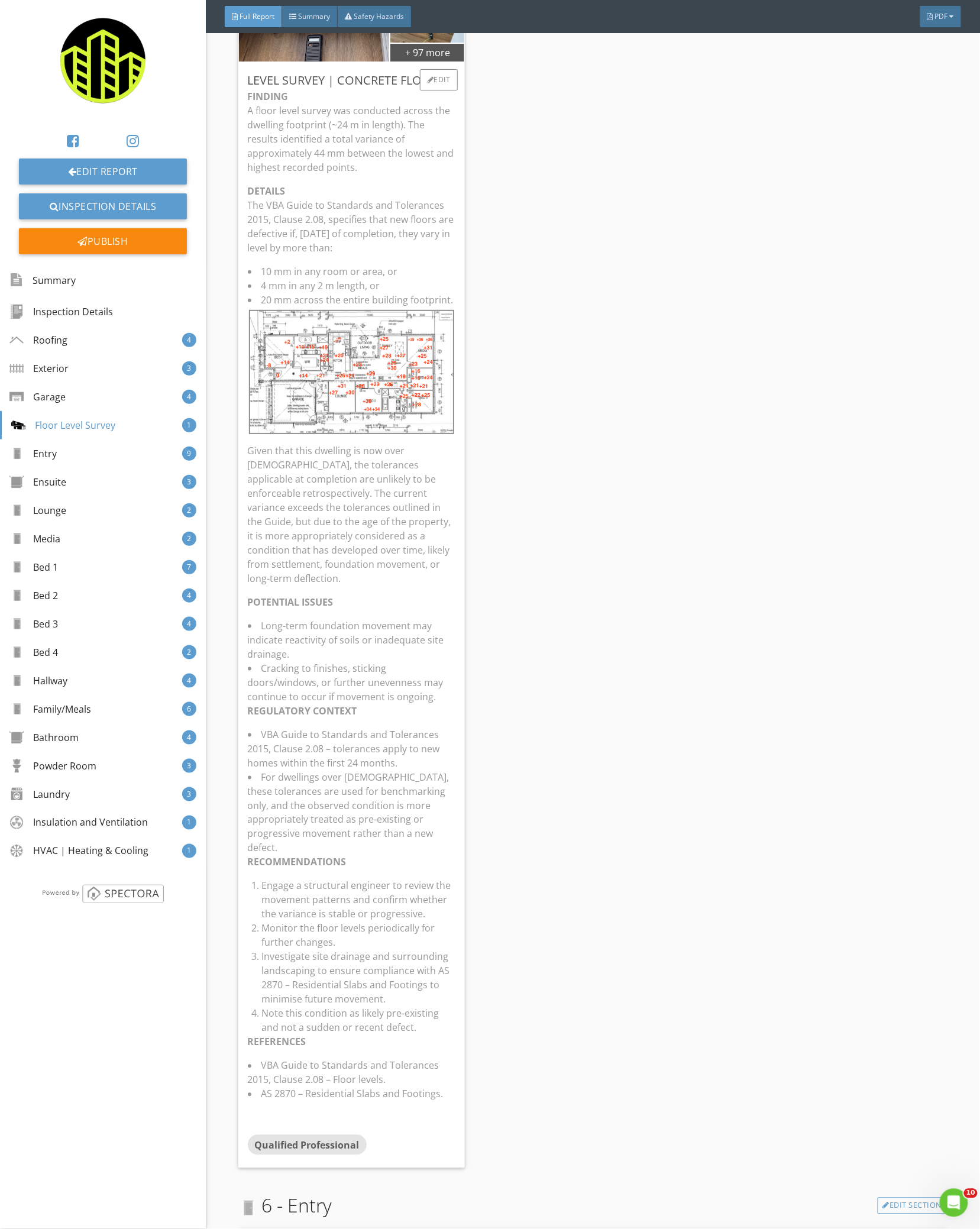
click at [370, 727] on li "VBA Guide to Standards and Tolerances 2015, Clause 2.08 – tolerances apply to n…" at bounding box center [351, 748] width 208 height 42
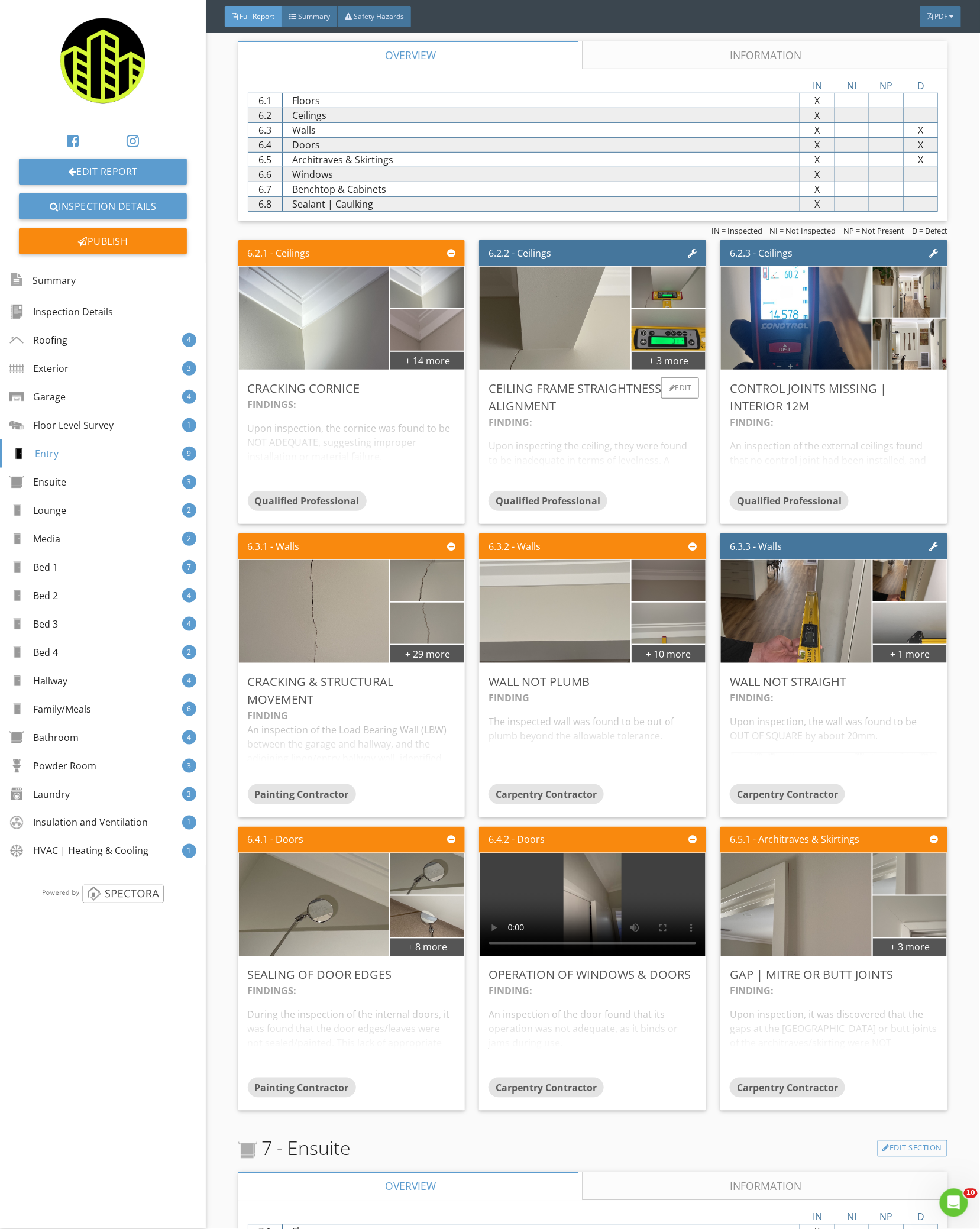
scroll to position [3494, 0]
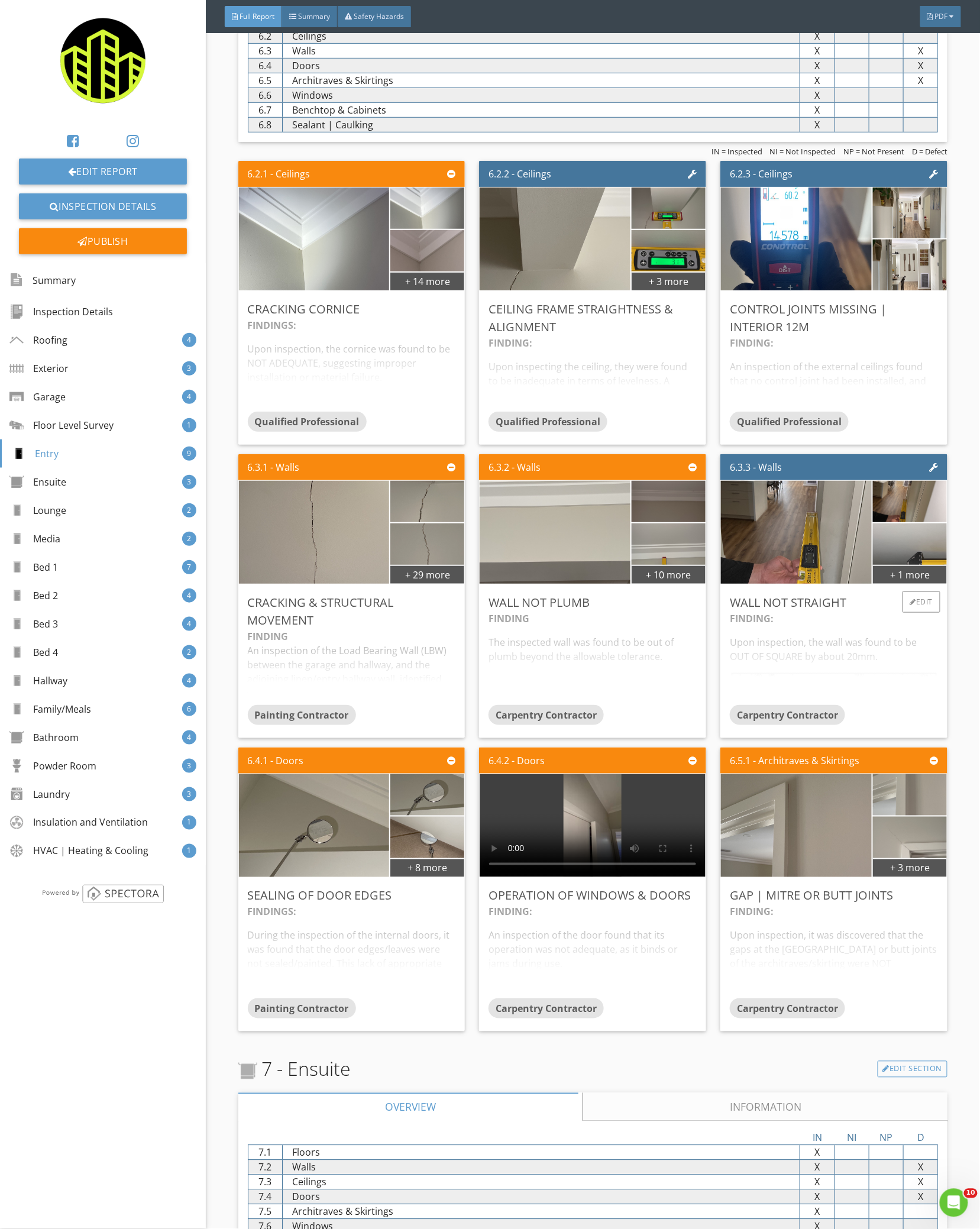
click at [858, 647] on div "FINDING: Upon inspection, the wall was found to be OUT OF SQUARE by about 20mm.…" at bounding box center [833, 658] width 208 height 94
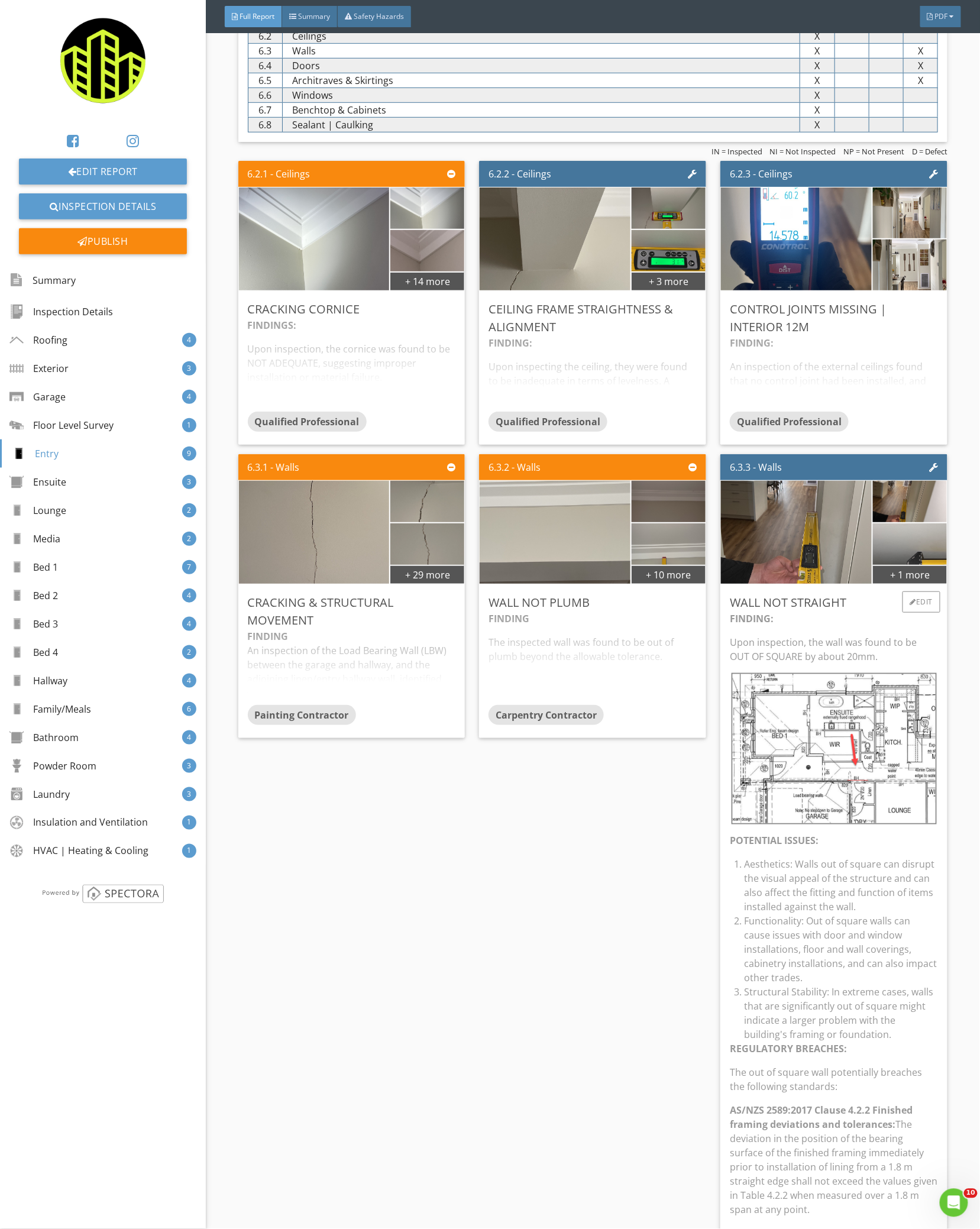
click at [858, 647] on p "Upon inspection, the wall was found to be OUT OF SQUARE by about 20mm." at bounding box center [833, 649] width 208 height 29
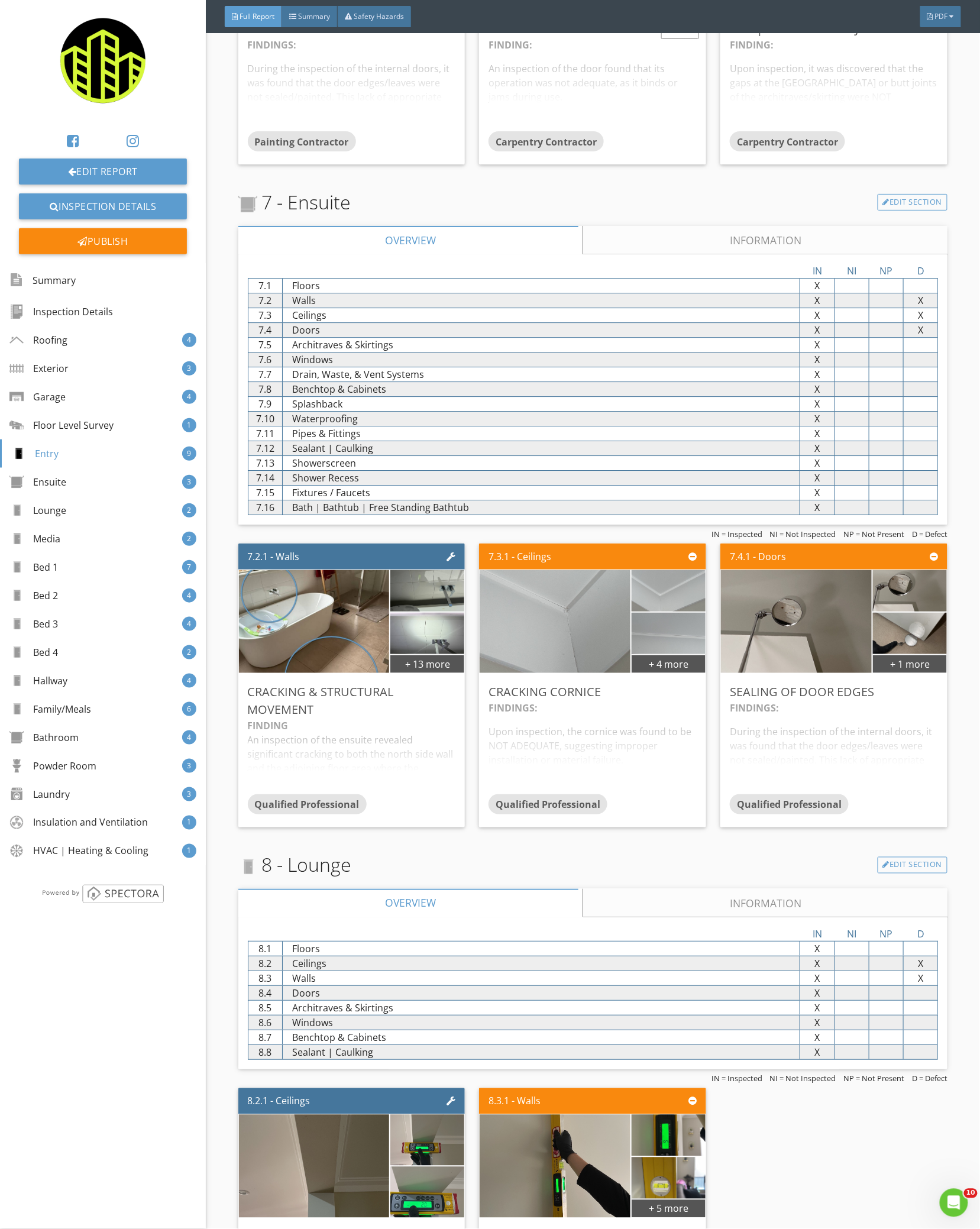
scroll to position [4676, 0]
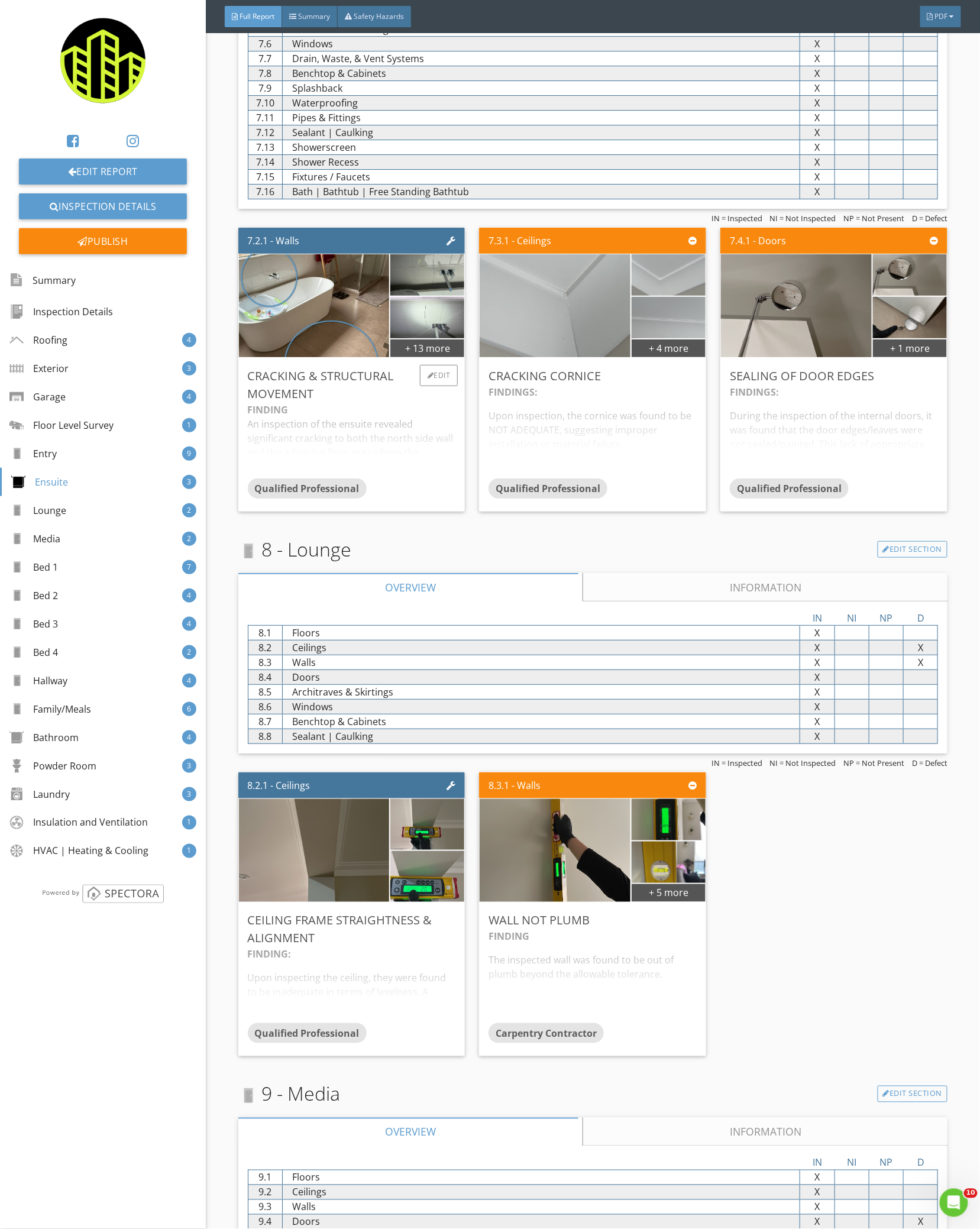
click at [351, 417] on div "FINDING An inspection of the ensuite revealed significant cracking to both the …" at bounding box center [351, 441] width 208 height 76
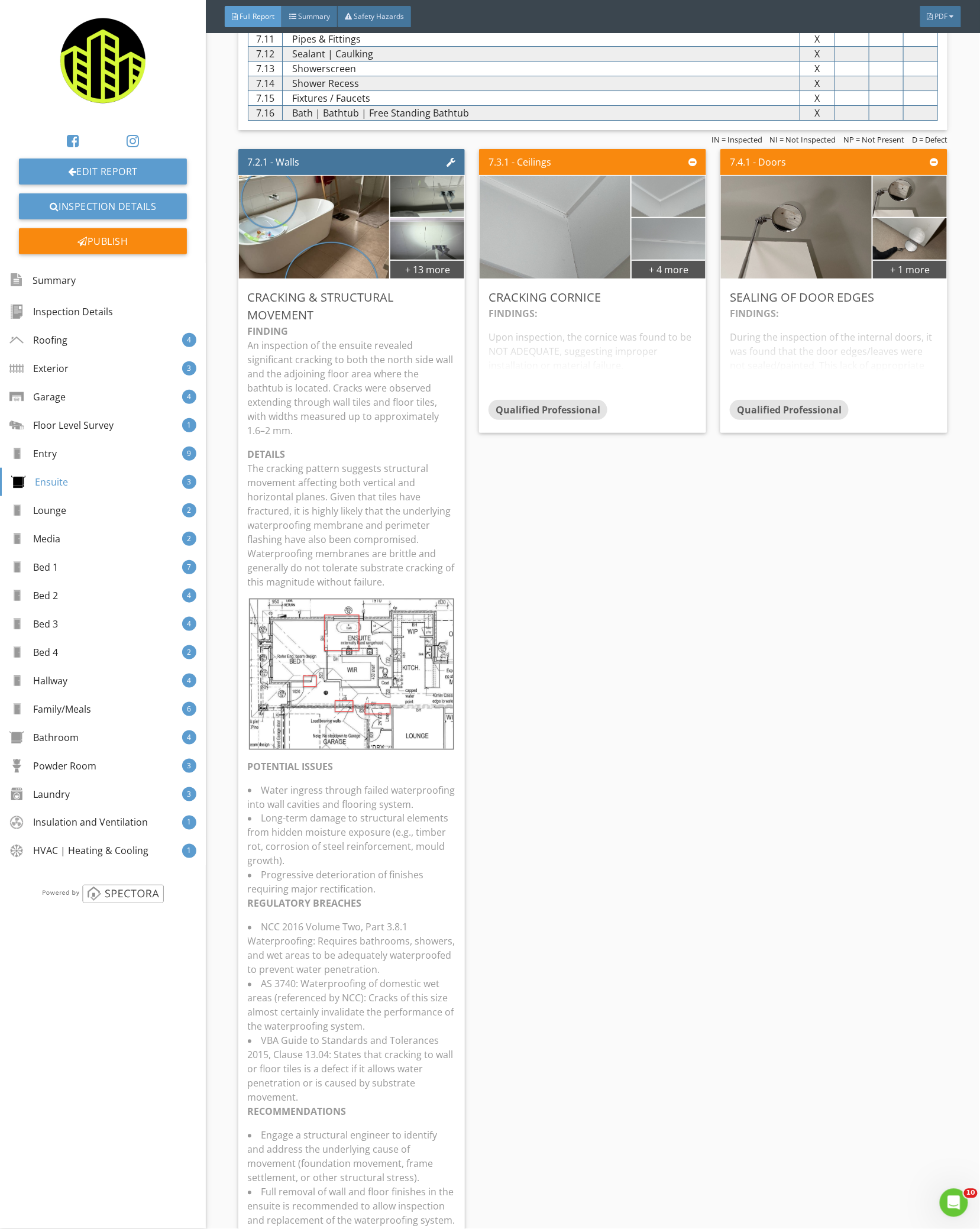
scroll to position [4440, 0]
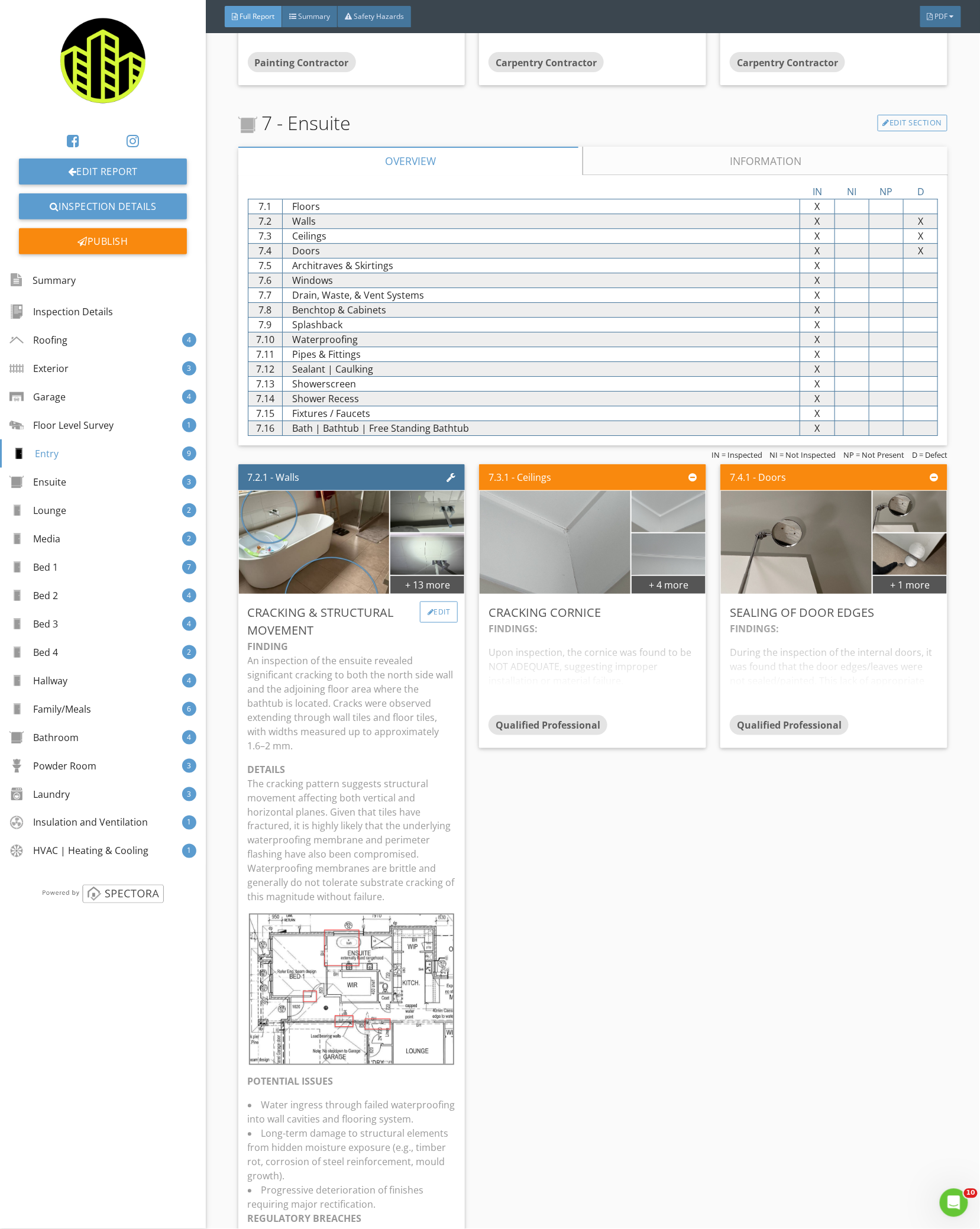
click at [441, 614] on div "Edit" at bounding box center [439, 612] width 39 height 21
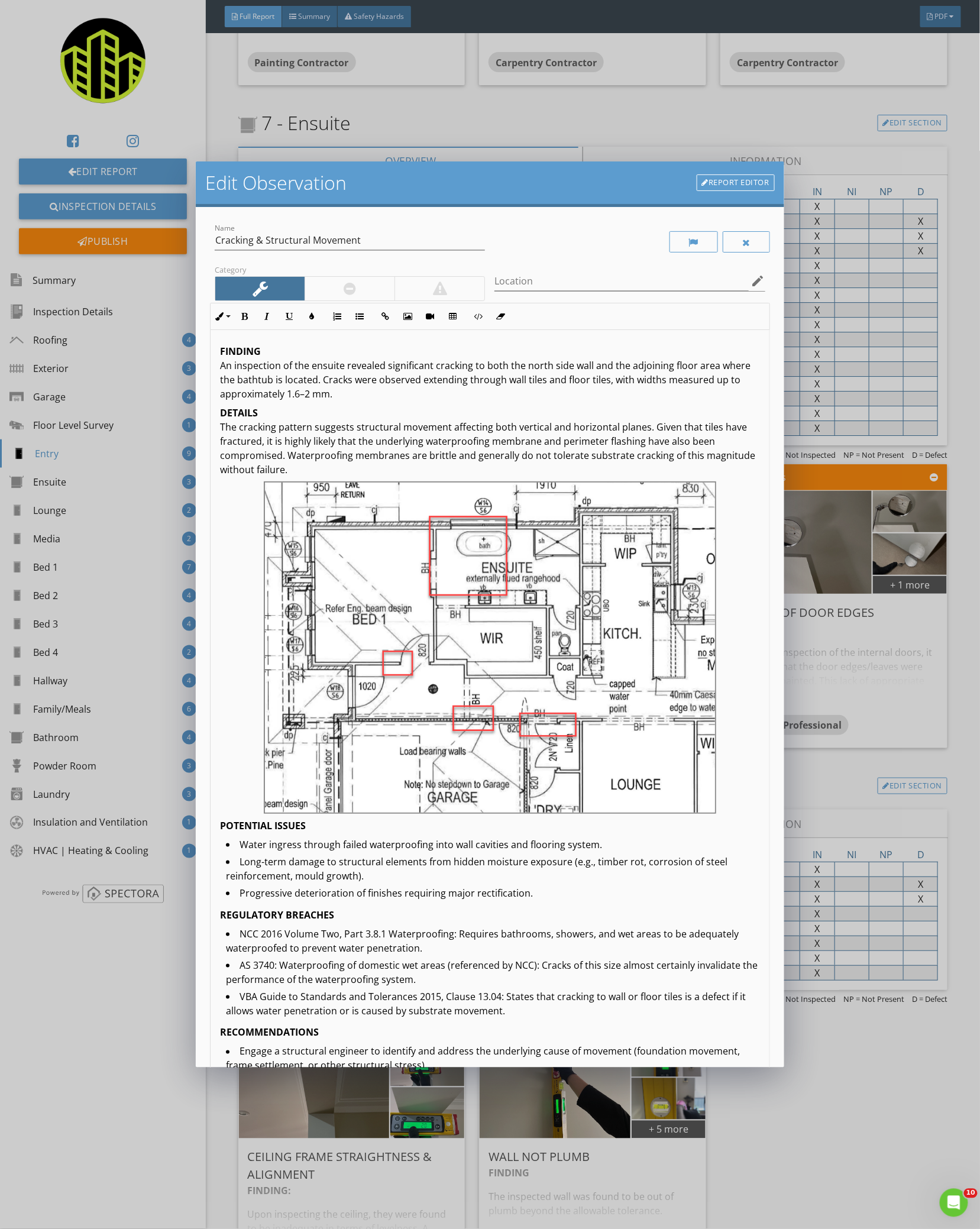
drag, startPoint x: 767, startPoint y: 697, endPoint x: 1143, endPoint y: 1266, distance: 682.0
click at [979, 1228] on html "No Recommendation Appliance Repair Builder Cabinet Contractor Carpentry Contrac…" at bounding box center [490, 614] width 980 height 1229
click at [442, 651] on img at bounding box center [489, 647] width 452 height 333
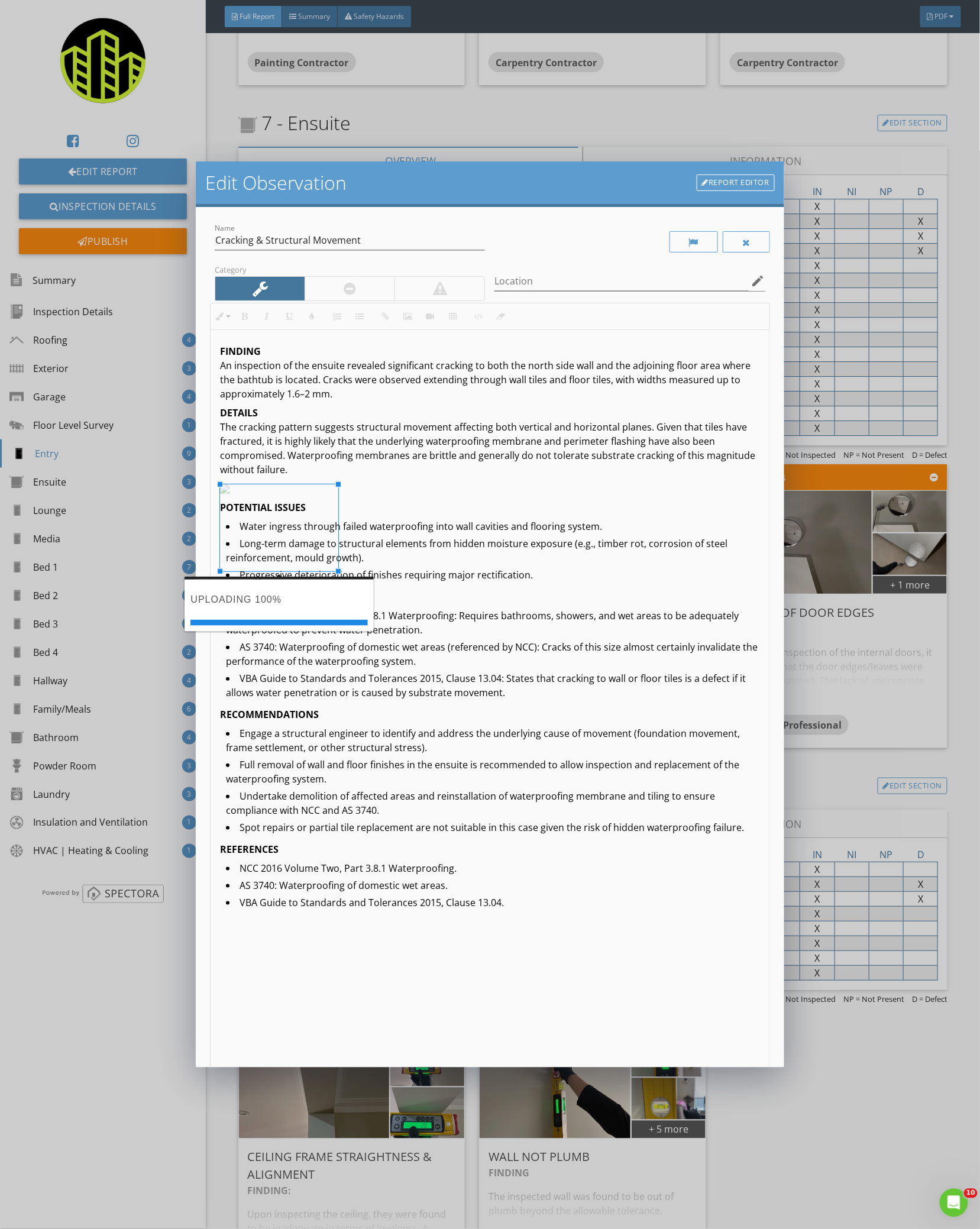
click at [336, 487] on img at bounding box center [279, 489] width 118 height 9
drag, startPoint x: 337, startPoint y: 482, endPoint x: 817, endPoint y: 531, distance: 482.5
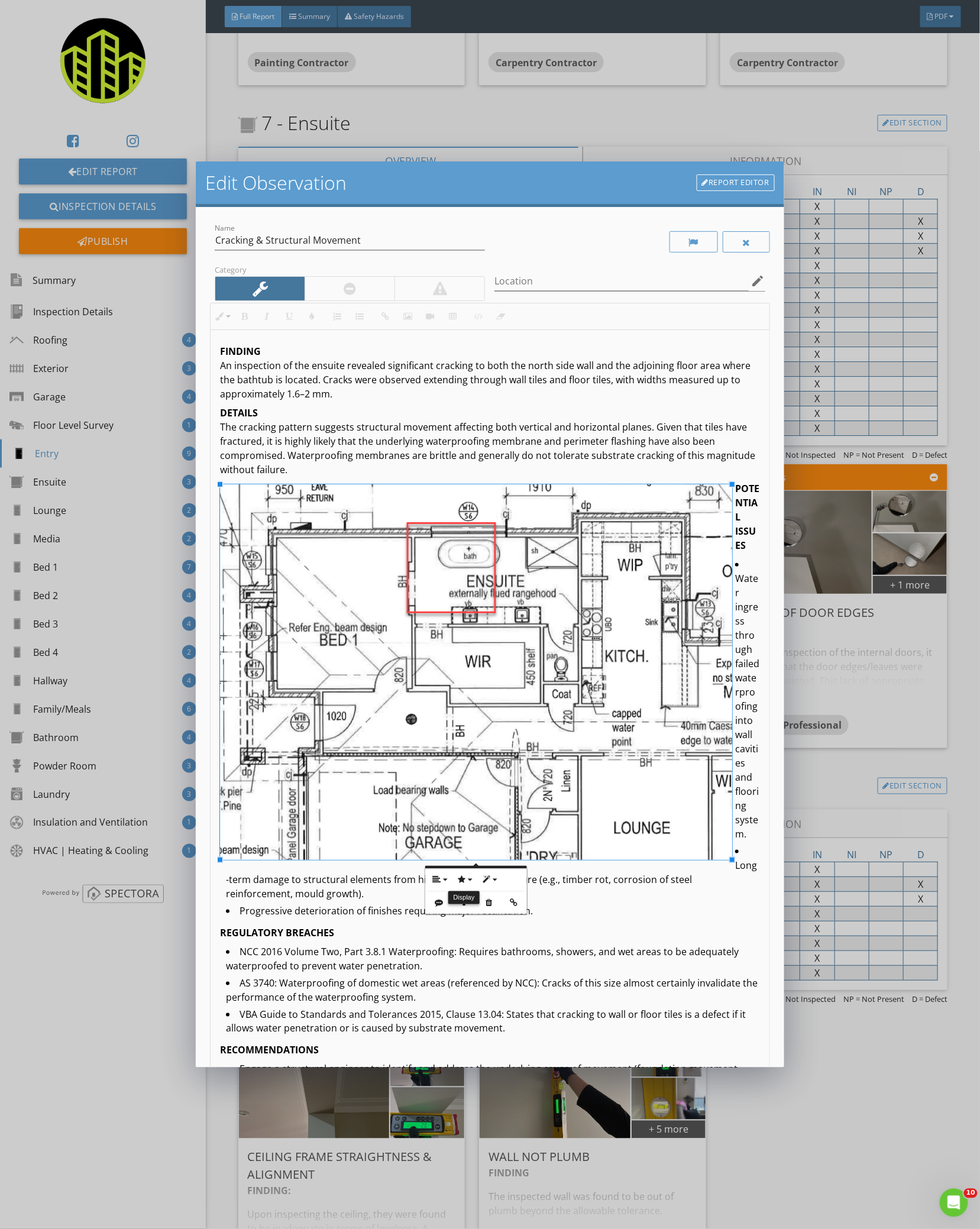
drag, startPoint x: 465, startPoint y: 884, endPoint x: 479, endPoint y: 905, distance: 25.2
click at [465, 884] on icon "button" at bounding box center [461, 880] width 8 height 8
click at [479, 913] on link "Break Text" at bounding box center [487, 918] width 70 height 18
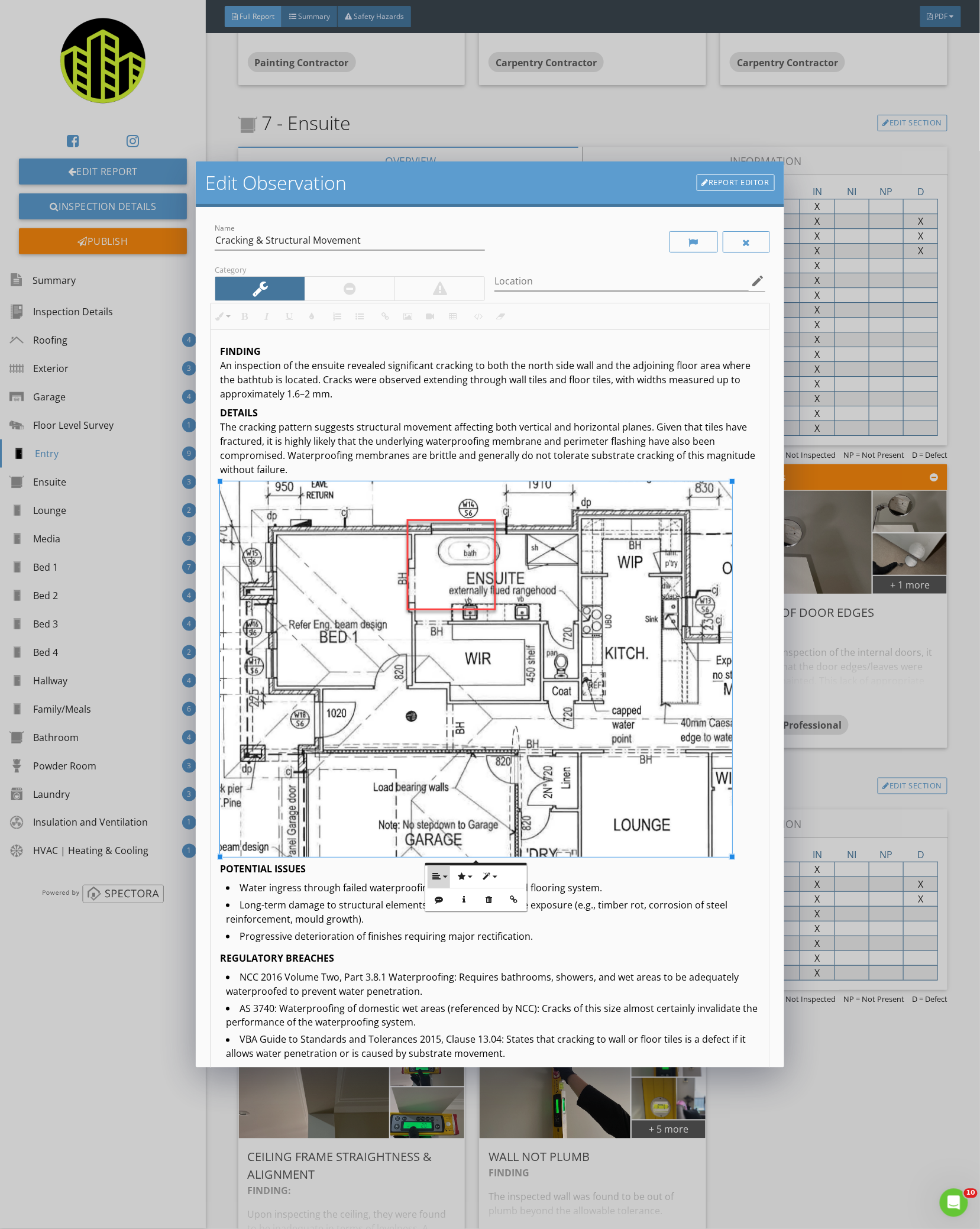
click at [438, 878] on icon "button" at bounding box center [436, 877] width 8 height 8
click at [448, 911] on icon at bounding box center [446, 914] width 9 height 9
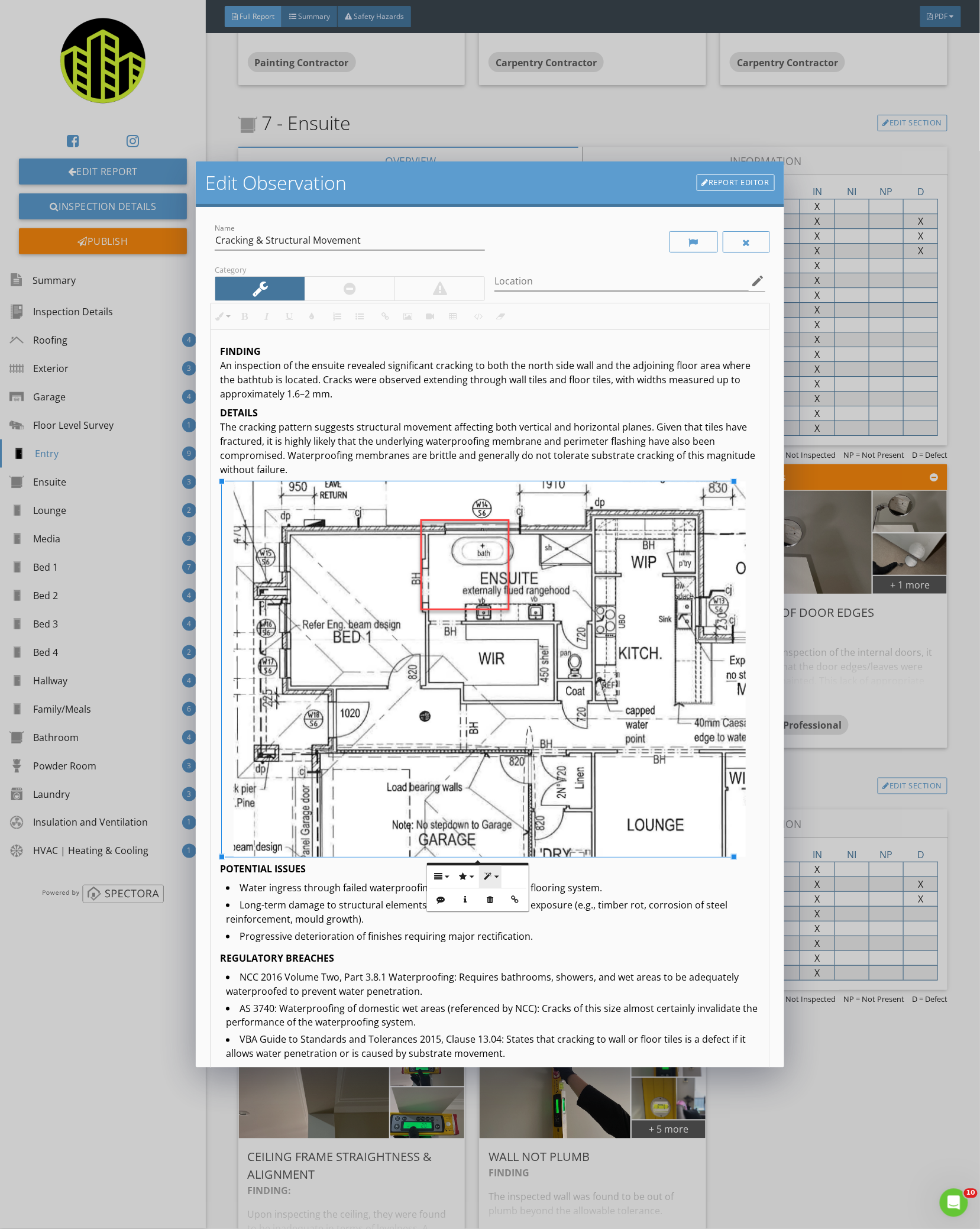
click at [493, 876] on button "Style" at bounding box center [490, 877] width 23 height 23
click at [506, 911] on link "Border" at bounding box center [521, 914] width 84 height 18
click at [327, 886] on li "Water ingress through failed waterproofing into wall cavities and flooring syst…" at bounding box center [492, 890] width 533 height 17
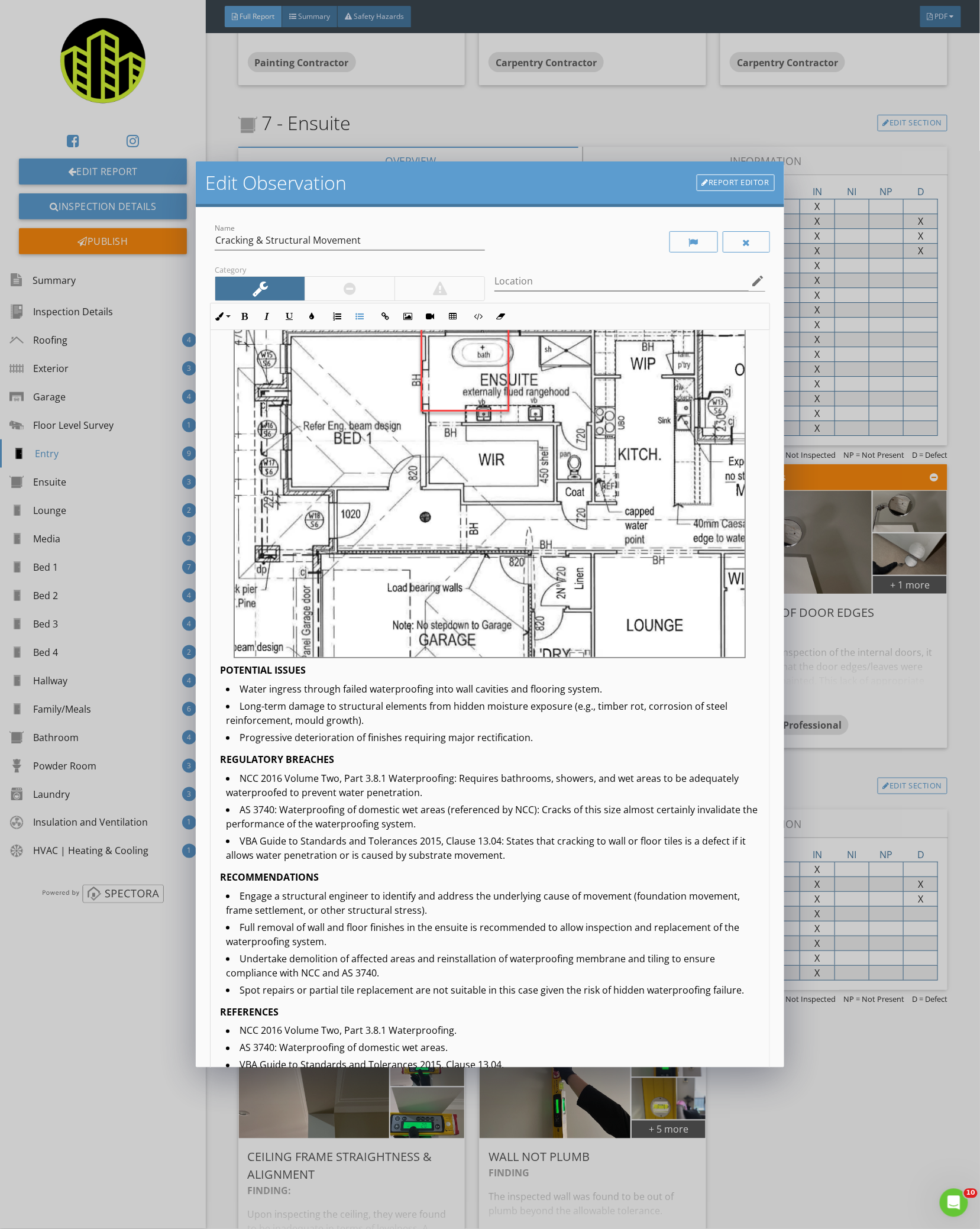
scroll to position [199, 0]
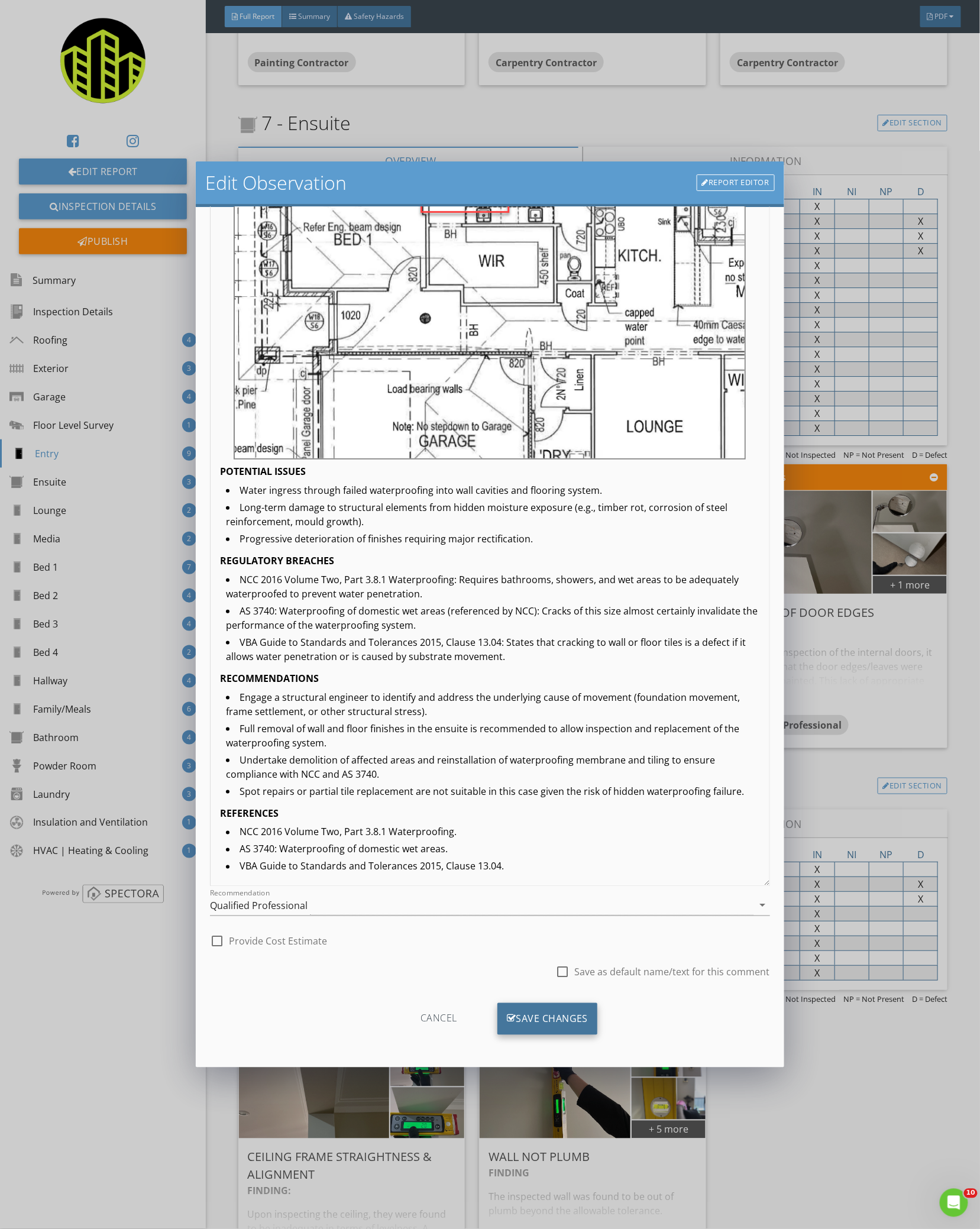
click at [514, 1009] on div "Save Changes" at bounding box center [547, 1019] width 100 height 32
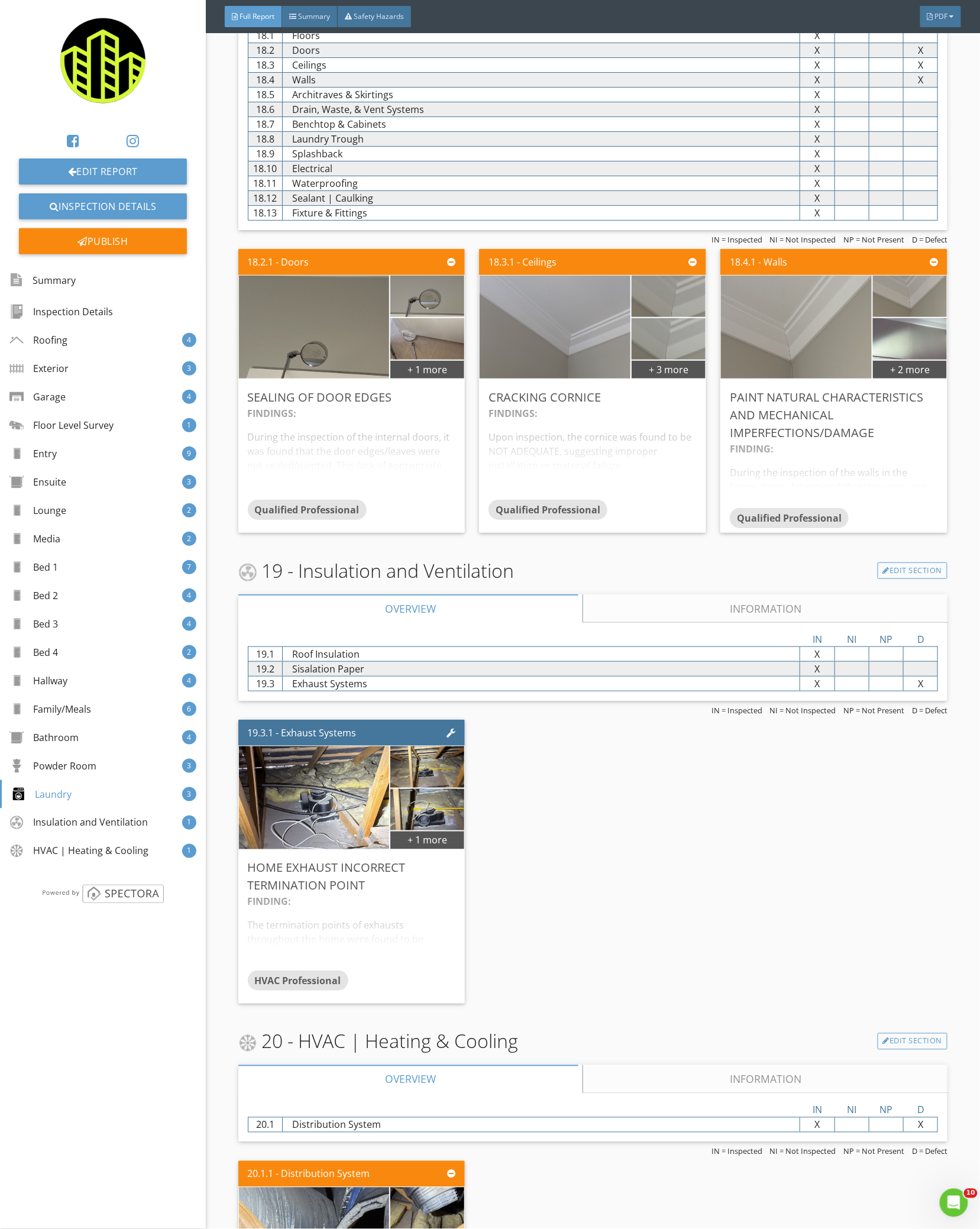
scroll to position [13167, 0]
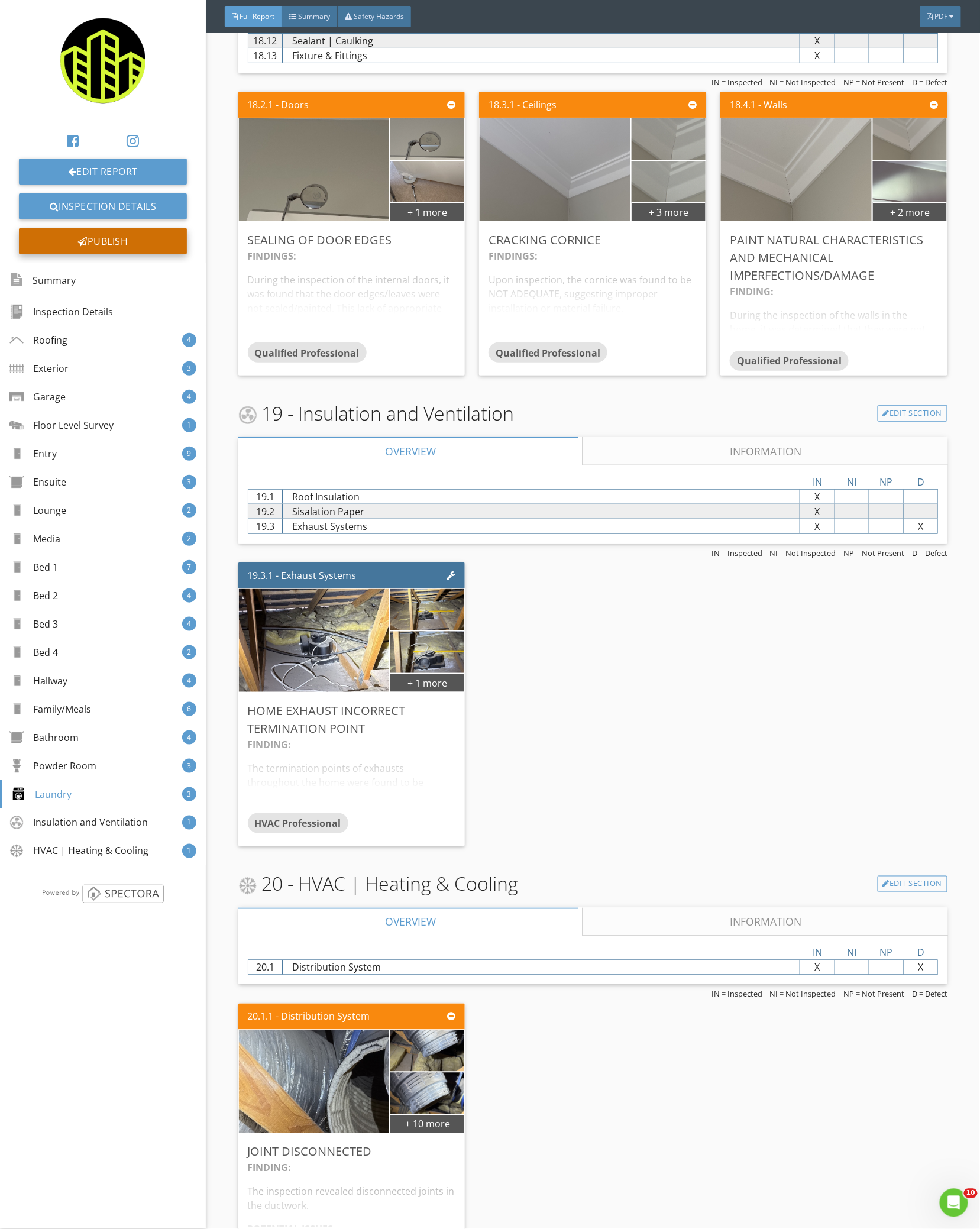
click at [71, 234] on div "Publish" at bounding box center [102, 241] width 168 height 26
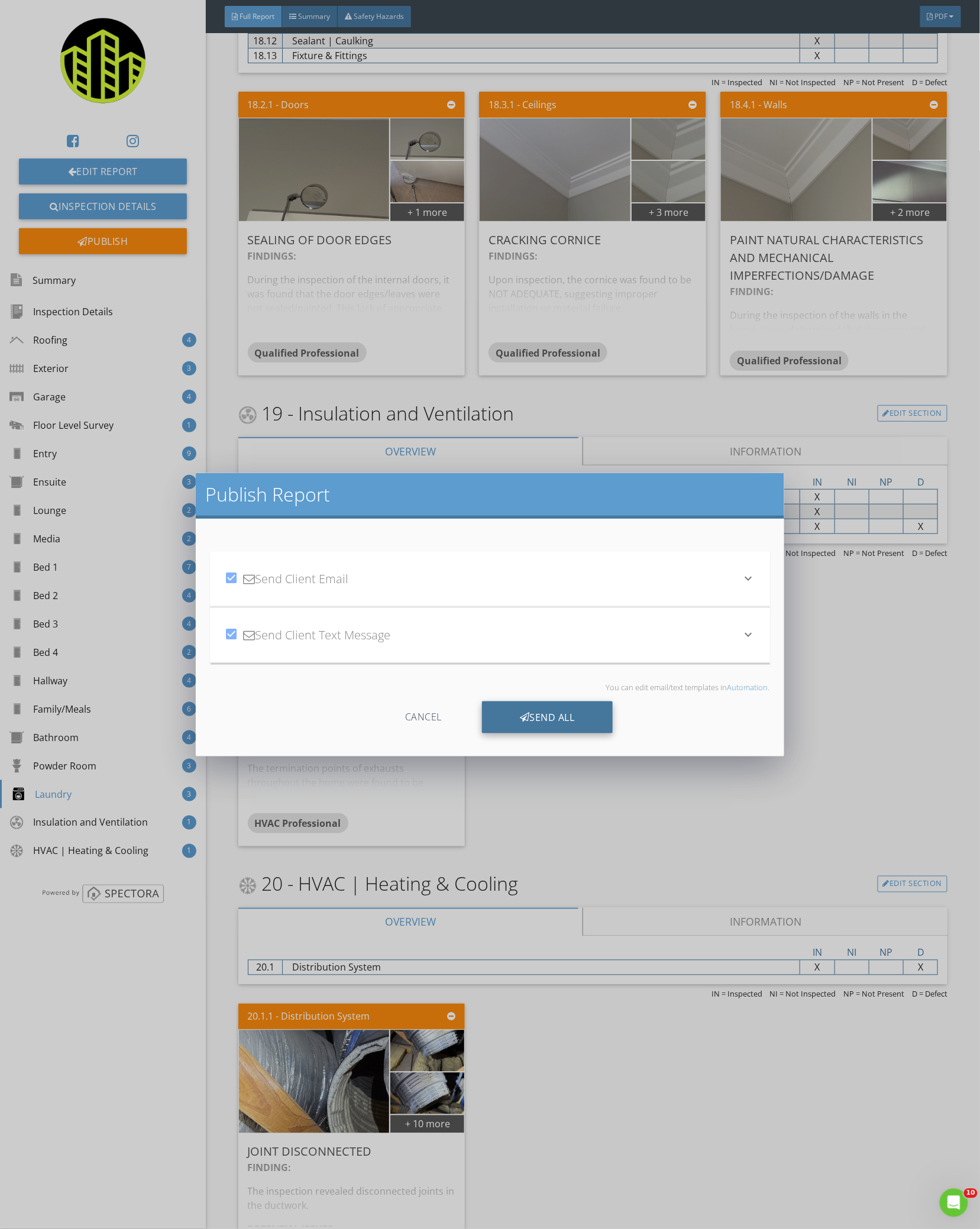
click at [574, 716] on div "Send All" at bounding box center [547, 717] width 131 height 32
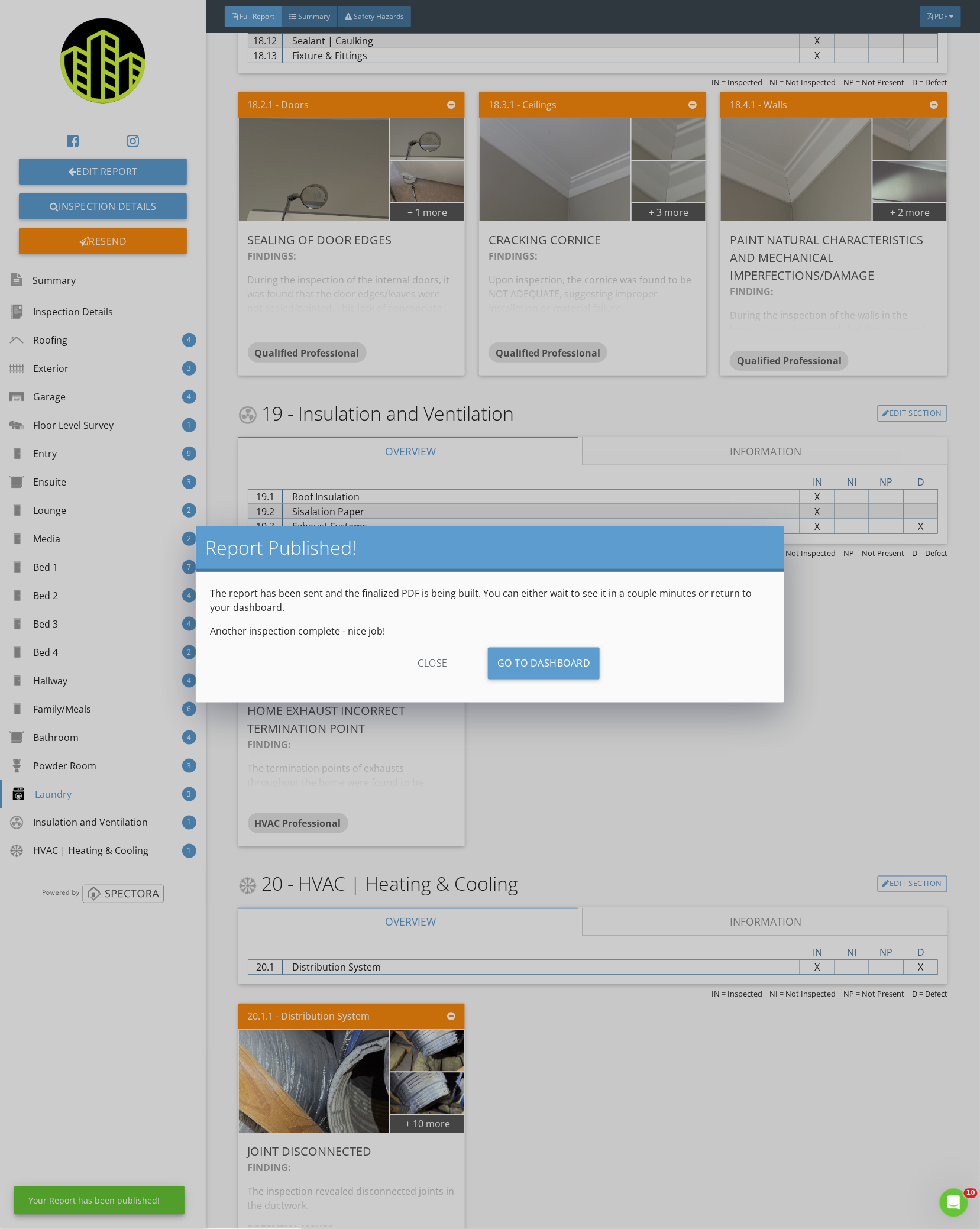
click at [449, 667] on div "close" at bounding box center [432, 663] width 106 height 32
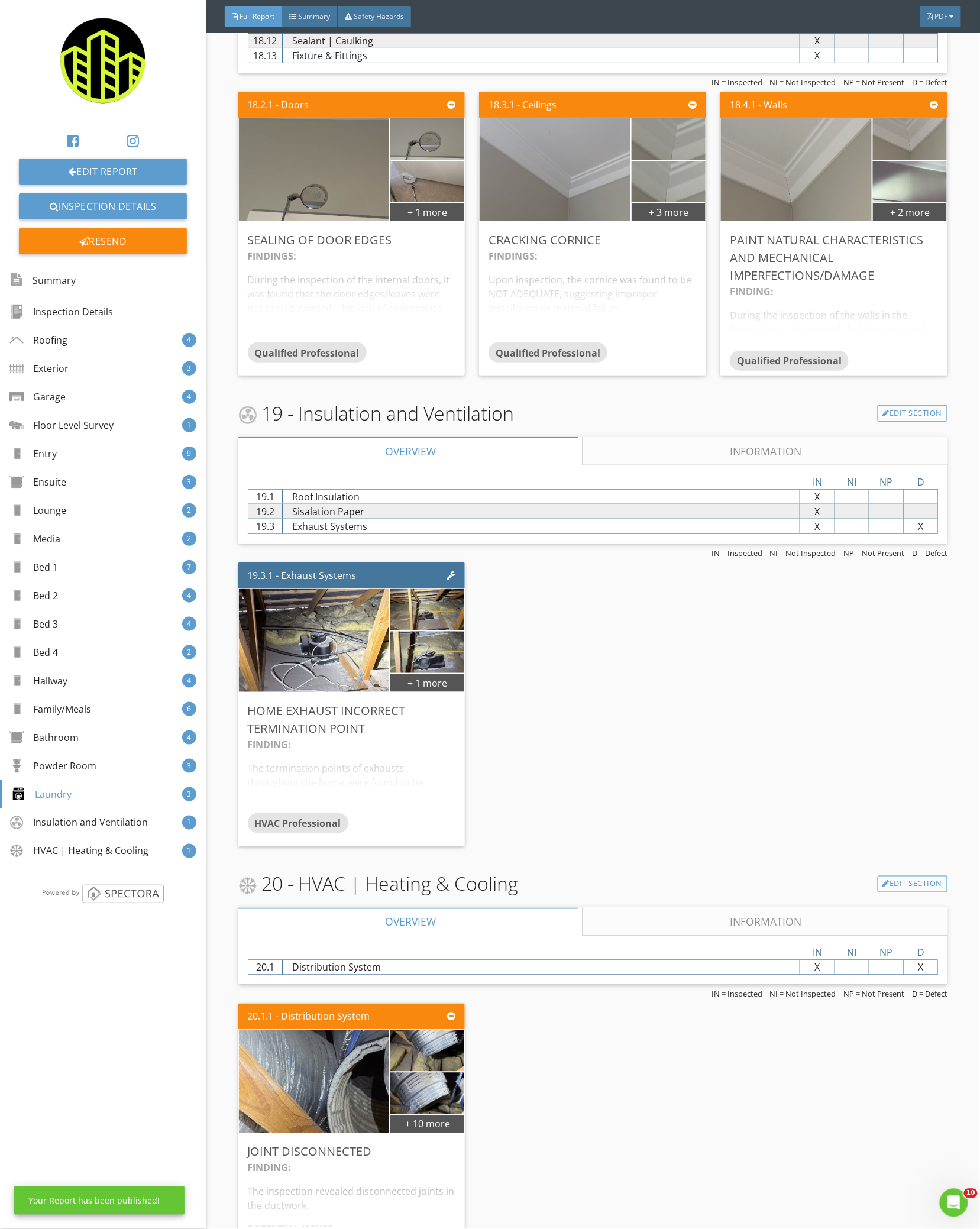
click at [712, 704] on div "19.3.1 - Exhaust Systems + 1 more Home Exhaust Incorrect Termination Point FIND…" at bounding box center [593, 704] width 710 height 293
